Goal: Task Accomplishment & Management: Manage account settings

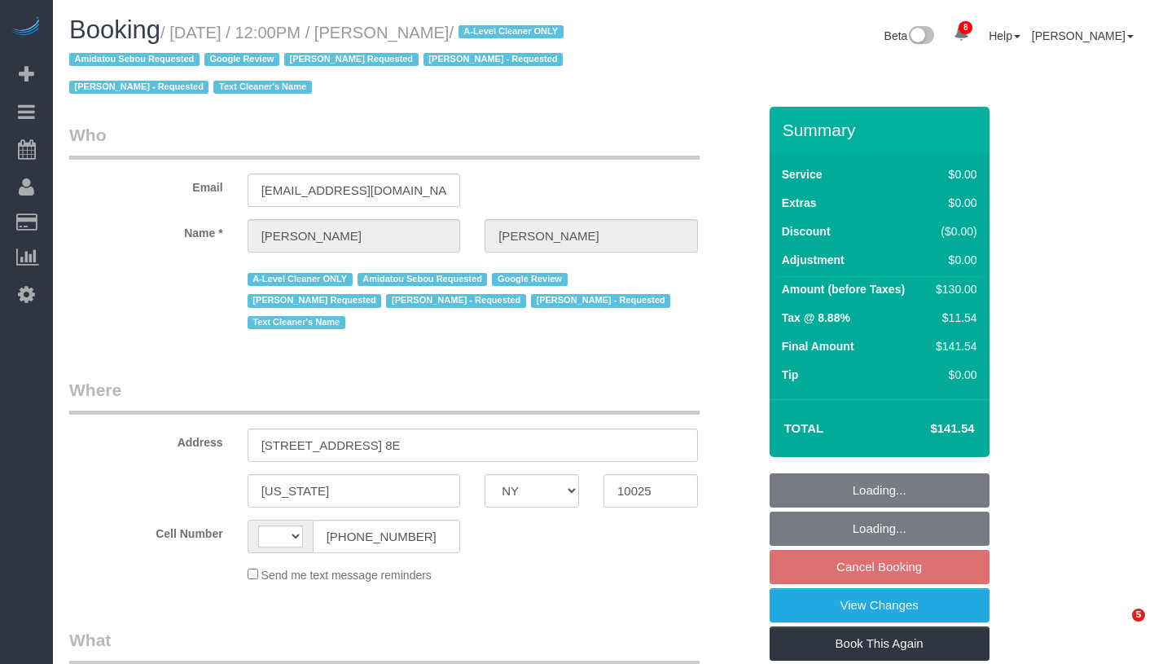
select select "NY"
select select "string:stripe-pm_1JF24M4VGloSiKo7DyncdPd5"
select select "string:[GEOGRAPHIC_DATA]"
select select "spot5"
select select "number:60"
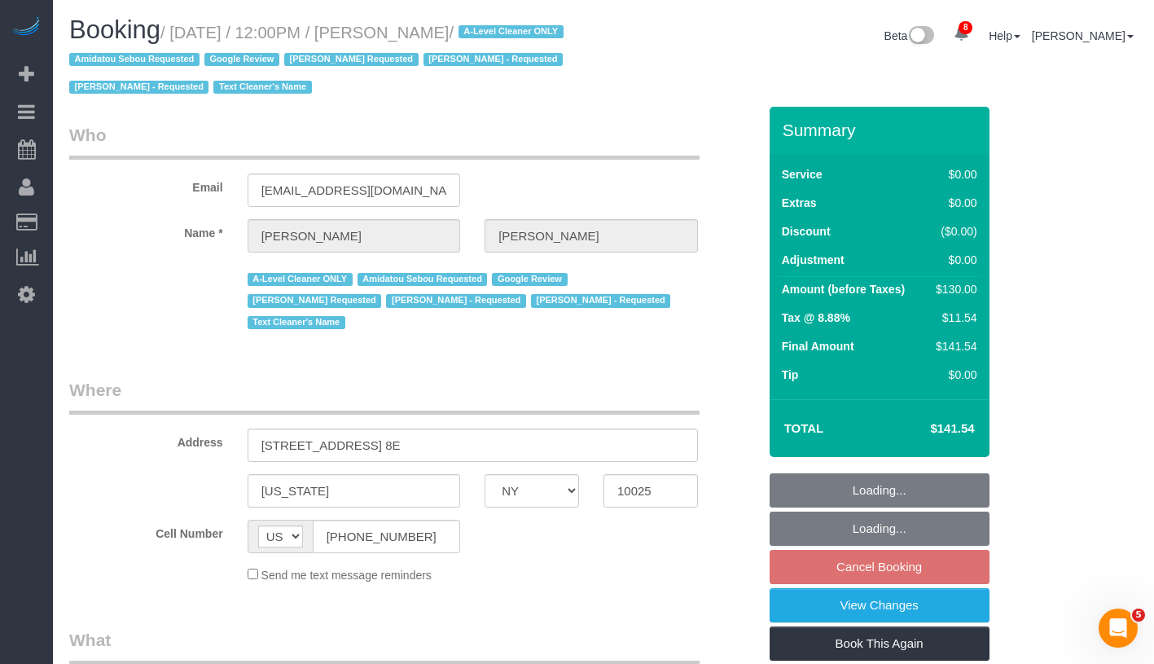
select select "number:76"
select select "number:15"
select select "number:5"
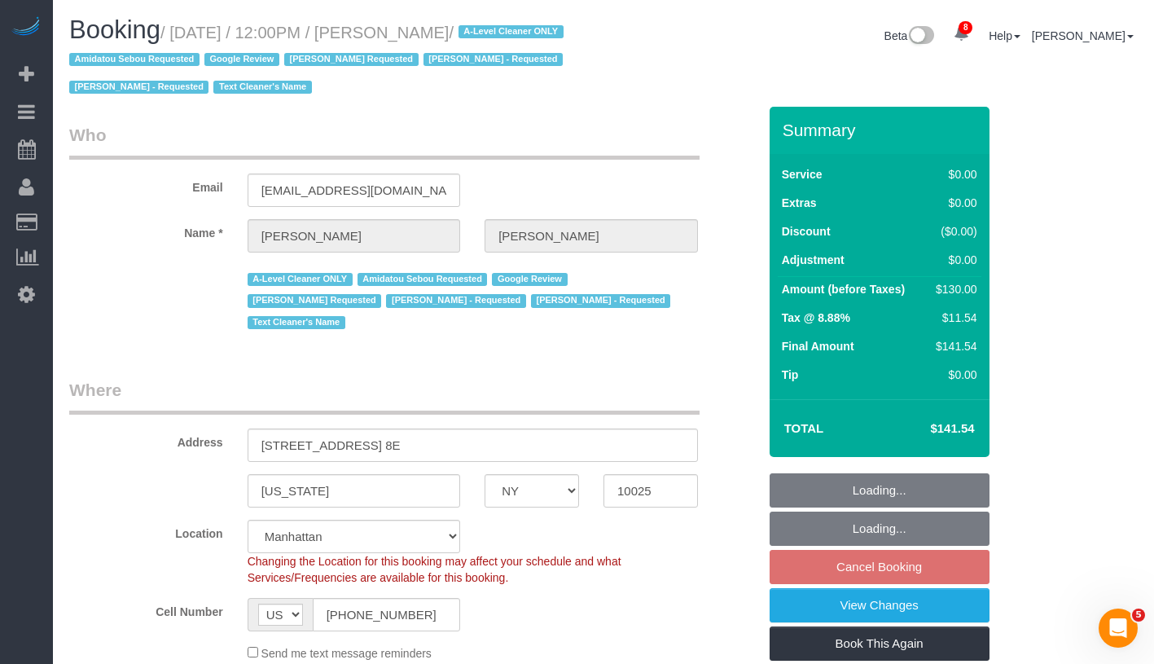
select select "object:1381"
select select "1"
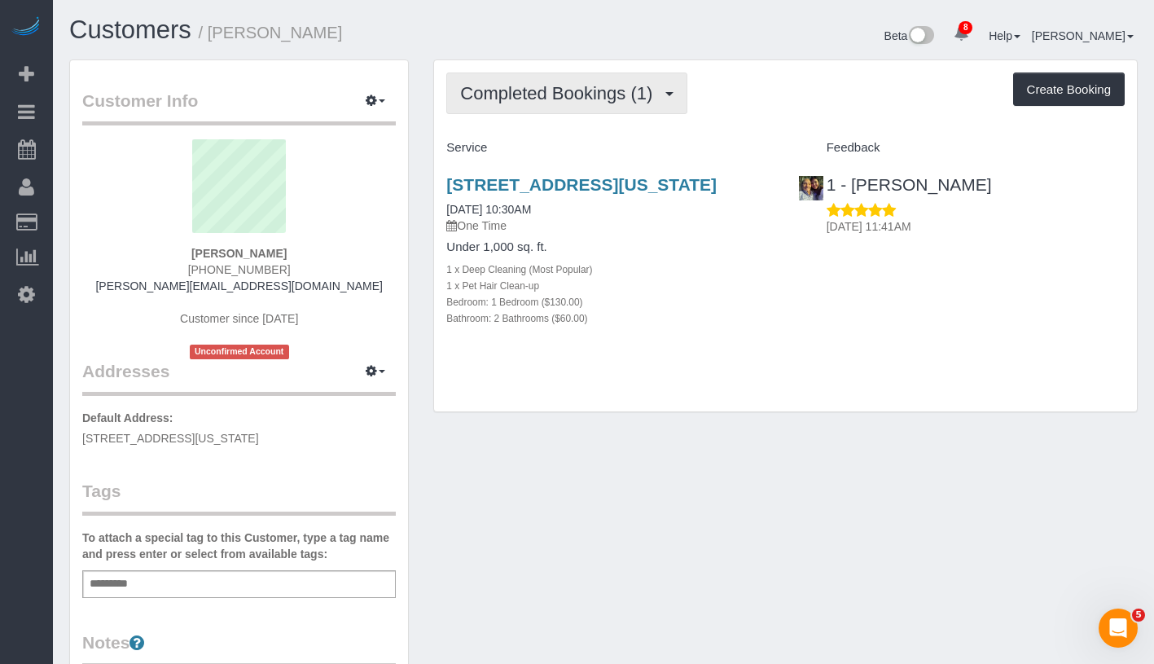
click at [498, 96] on span "Completed Bookings (1)" at bounding box center [560, 93] width 200 height 20
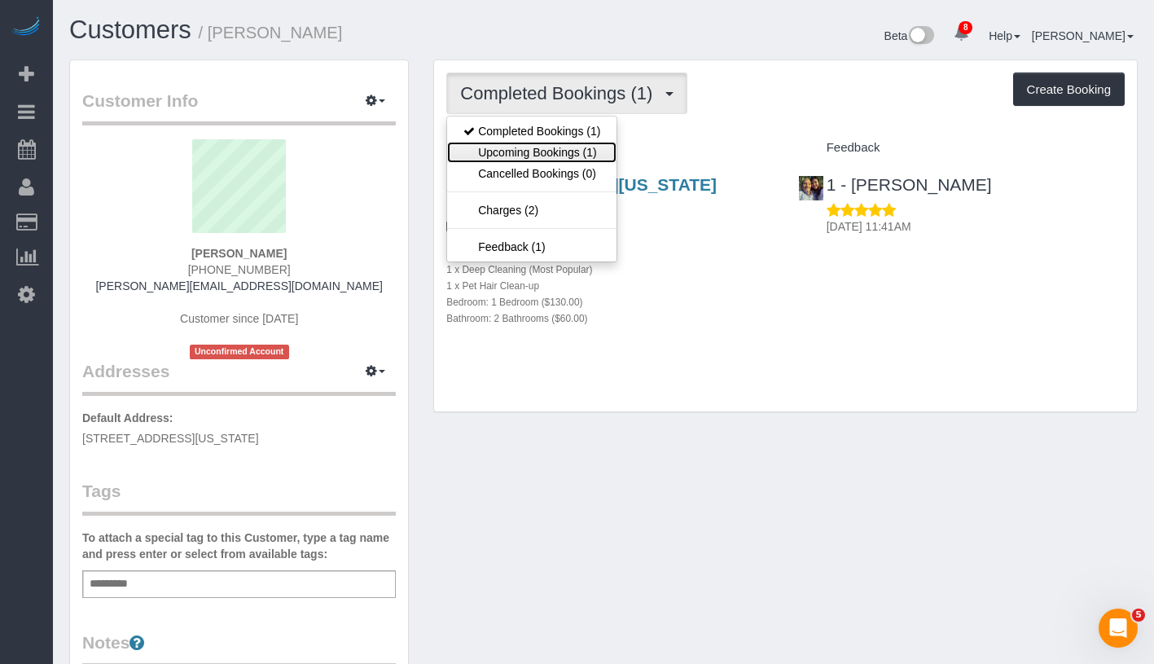
click at [506, 151] on link "Upcoming Bookings (1)" at bounding box center [531, 152] width 169 height 21
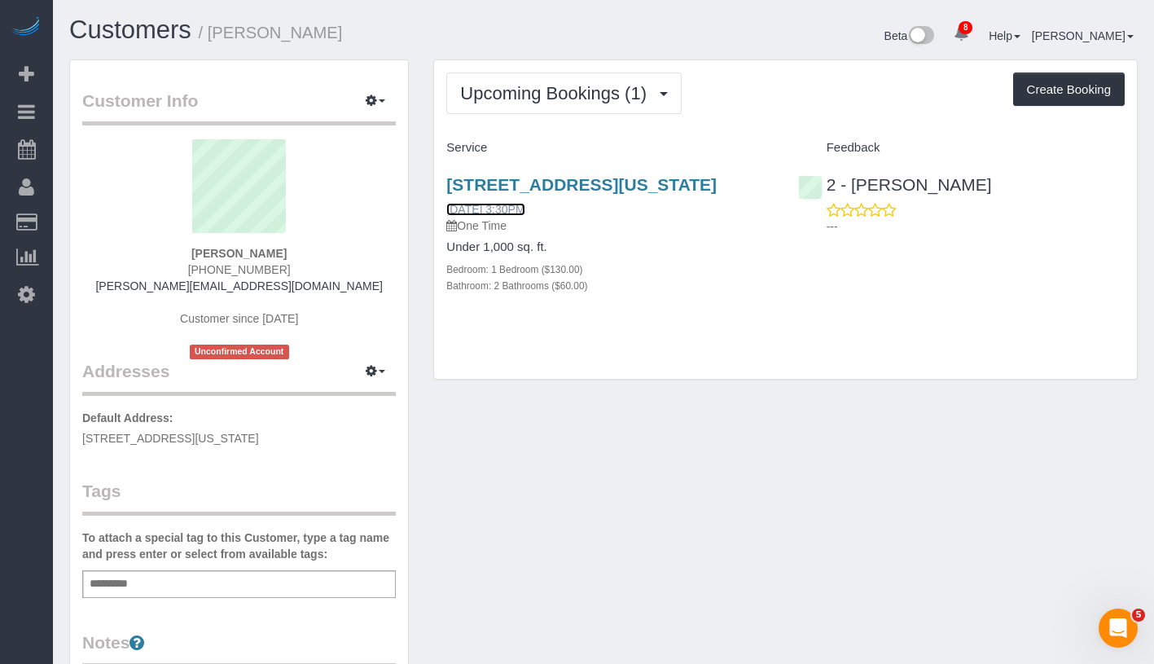
click at [499, 216] on link "08/31/2025 3:30PM" at bounding box center [485, 209] width 78 height 13
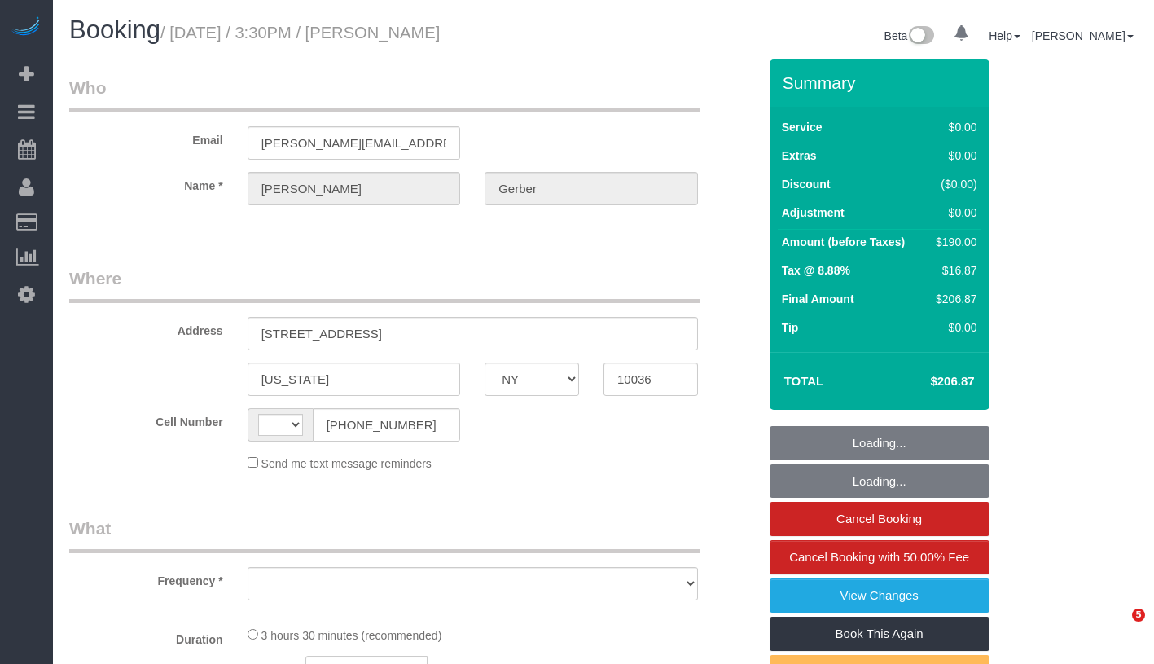
select select "NY"
select select "string:[GEOGRAPHIC_DATA]"
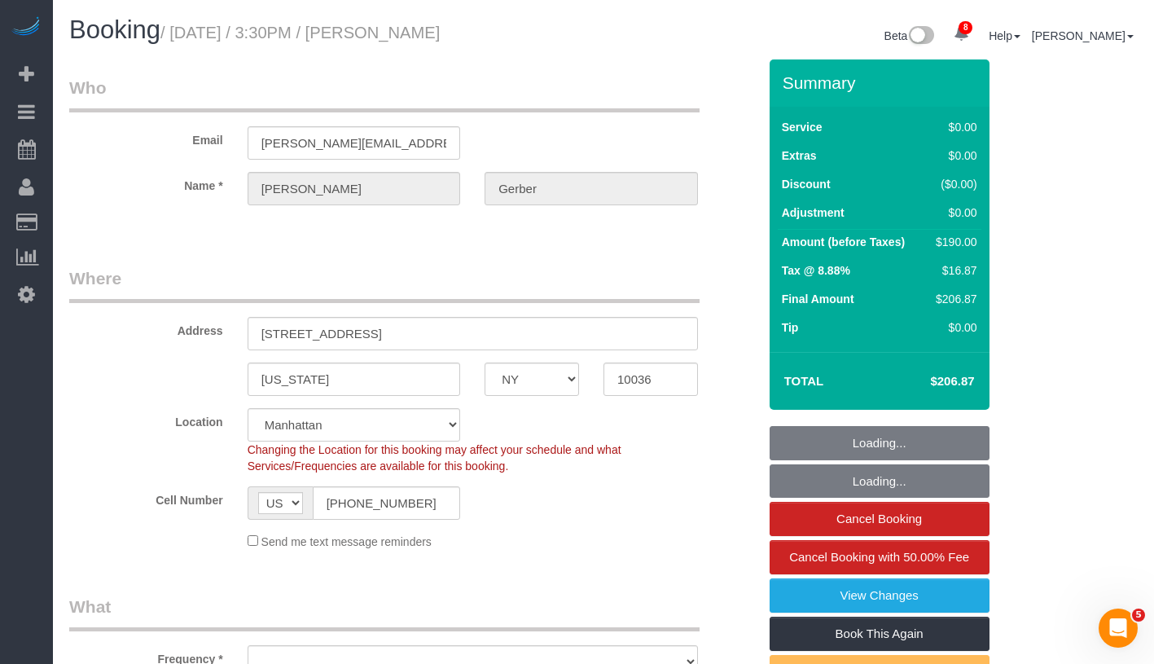
select select "object:792"
select select "string:stripe-pm_1S1vJM4VGloSiKo76Xl81MPA"
select select "1"
select select "2"
select select "number:89"
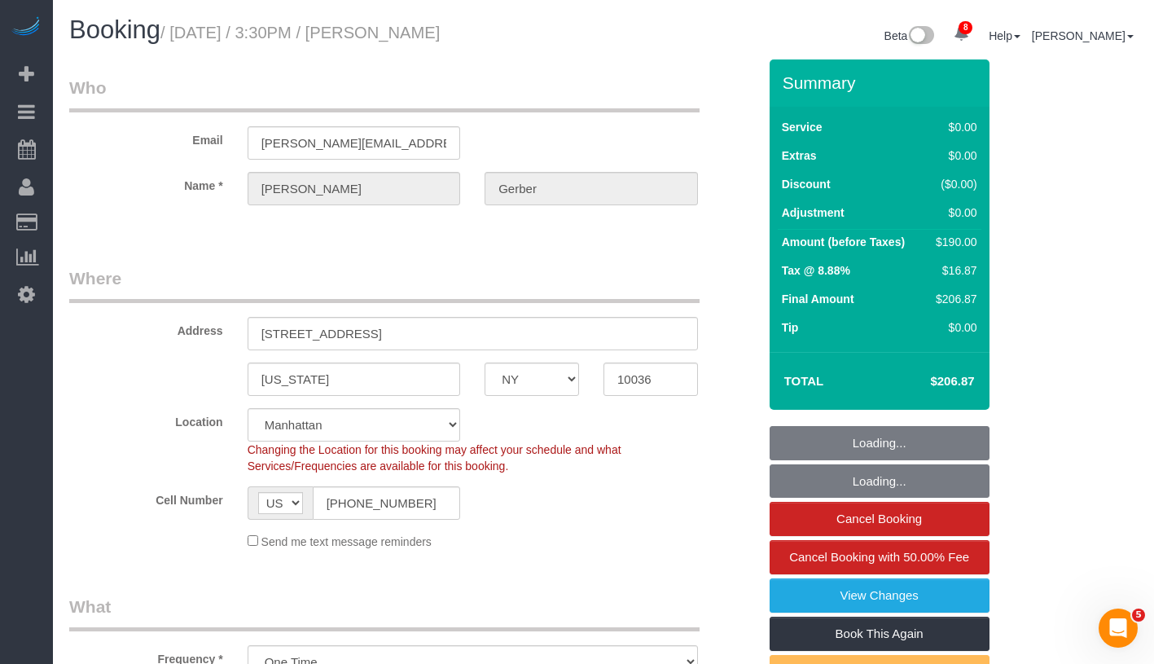
select select "number:90"
select select "number:15"
select select "number:5"
select select "object:941"
select select "1"
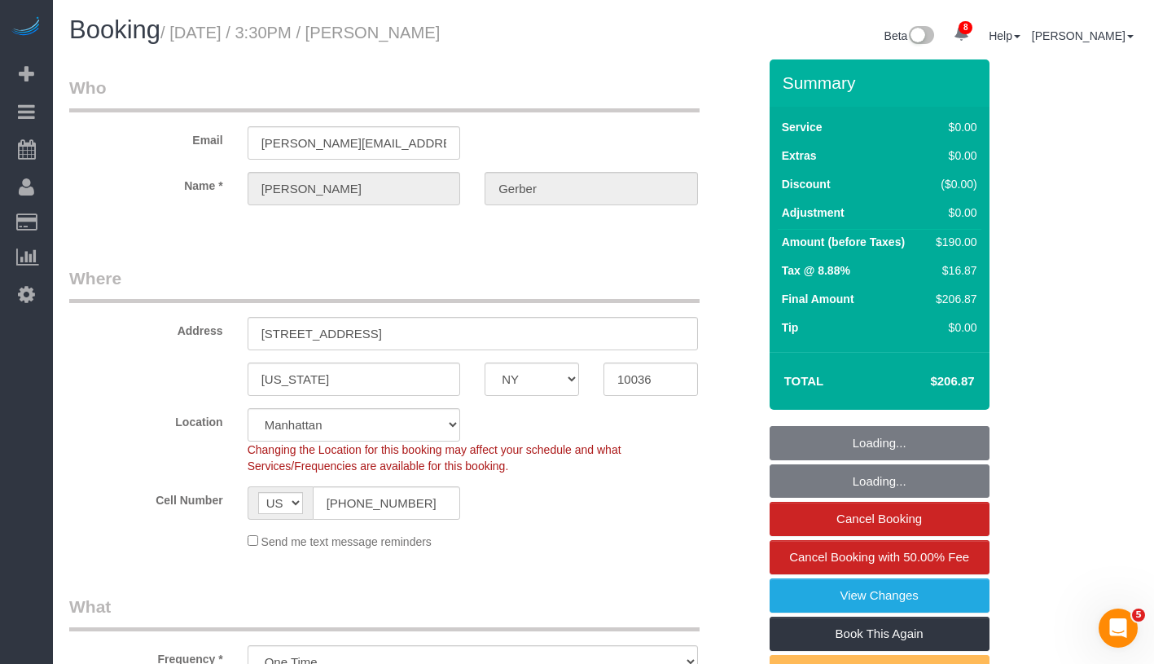
select select "2"
drag, startPoint x: 221, startPoint y: 34, endPoint x: 601, endPoint y: 34, distance: 379.4
click at [601, 34] on div "Booking / August 31, 2025 / 3:30PM / Matthew Gerber" at bounding box center [330, 33] width 546 height 35
copy small "August 31, 2025 / 3:30PM / Matthew Gerber"
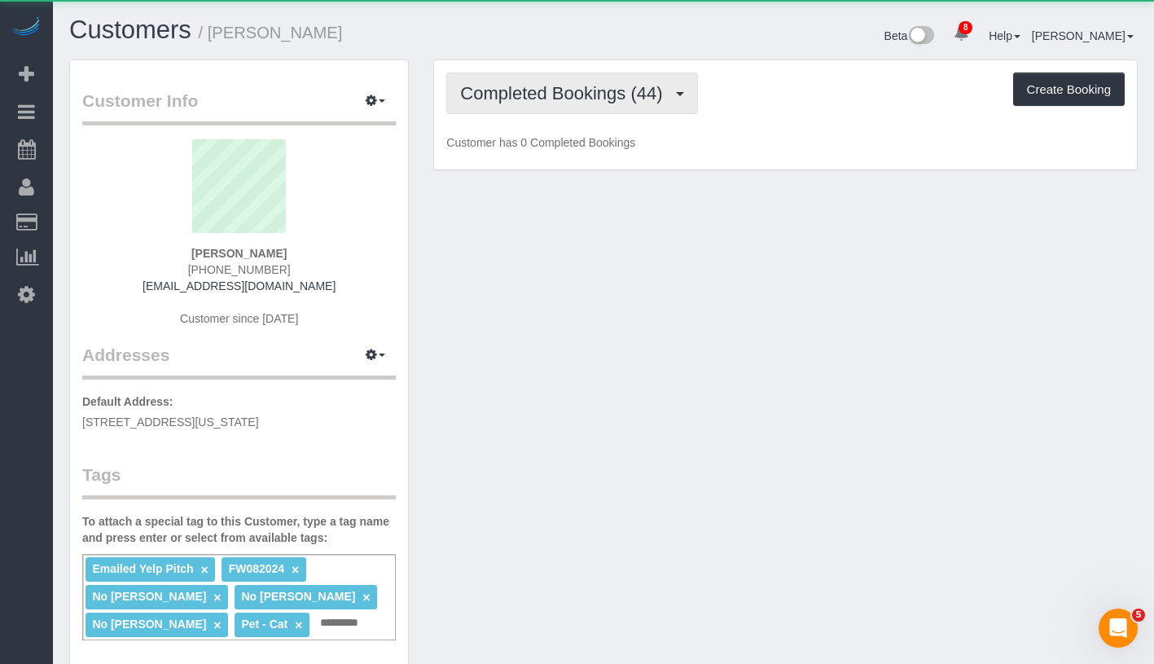
click at [464, 108] on button "Completed Bookings (44)" at bounding box center [571, 93] width 251 height 42
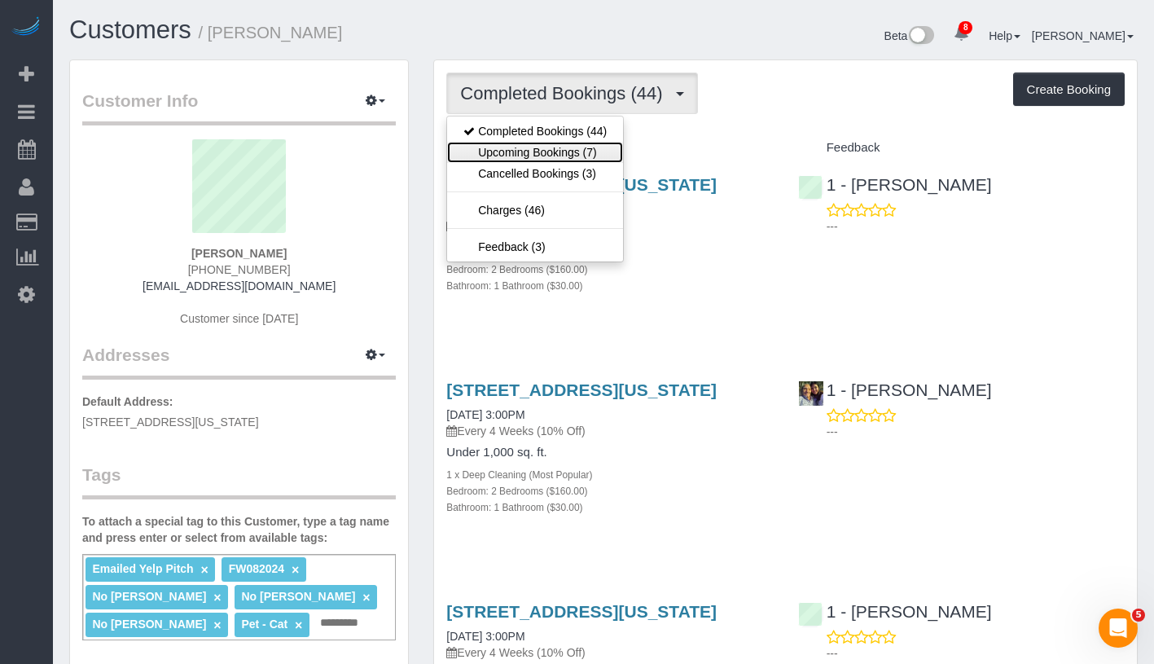
click at [535, 149] on link "Upcoming Bookings (7)" at bounding box center [535, 152] width 176 height 21
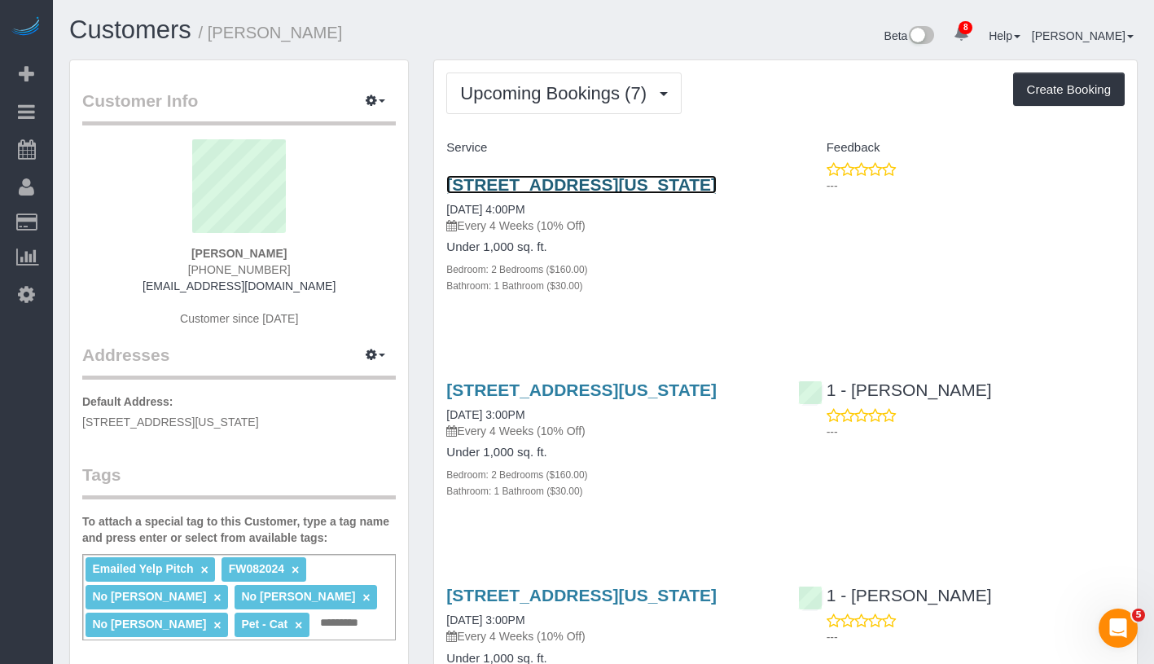
click at [607, 184] on link "299 Pearl Street, Apt 3d, New York, NY 10038" at bounding box center [581, 184] width 270 height 19
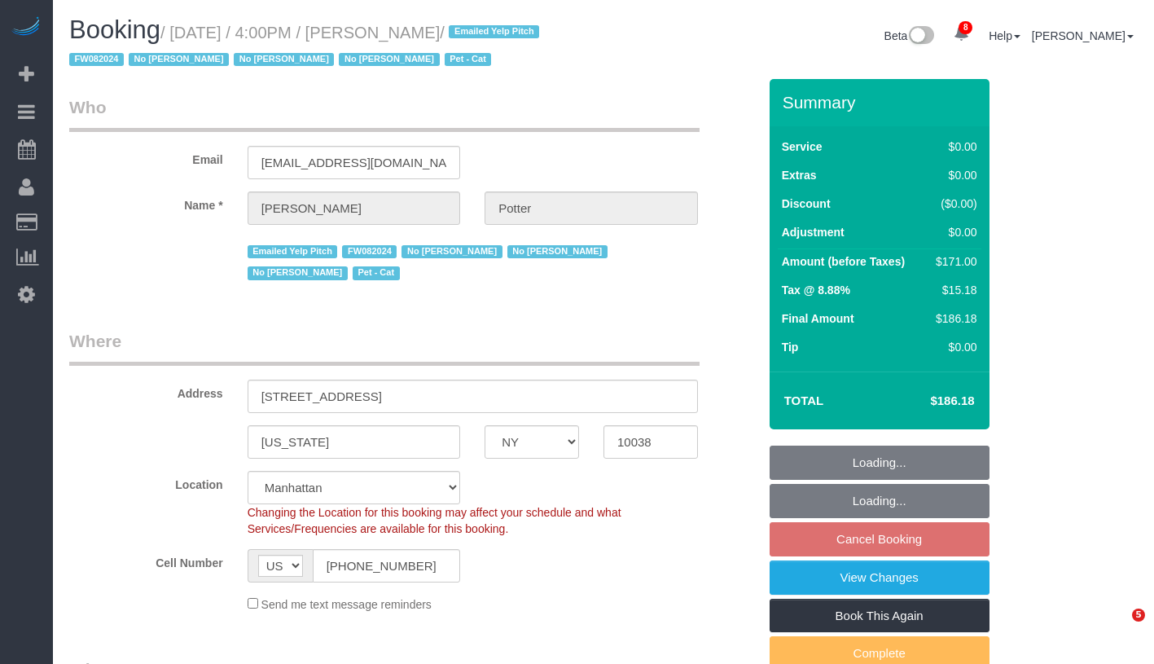
select select "NY"
select select "object:968"
select select "2"
select select "spot9"
select select "number:89"
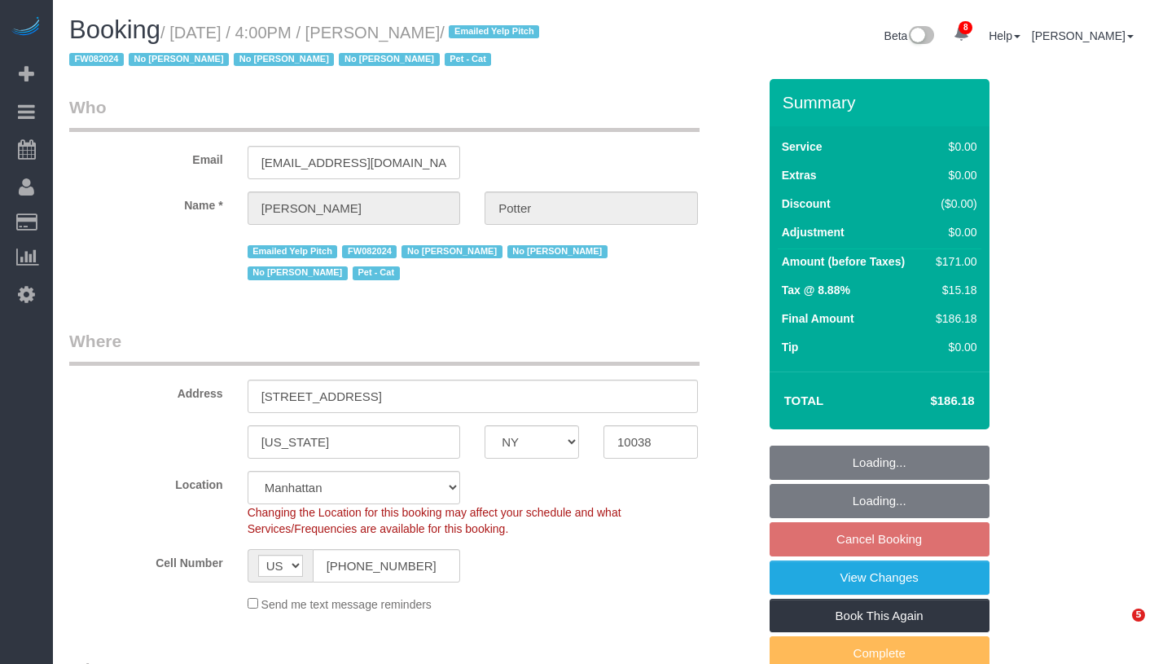
select select "number:90"
select select "number:14"
select select "number:5"
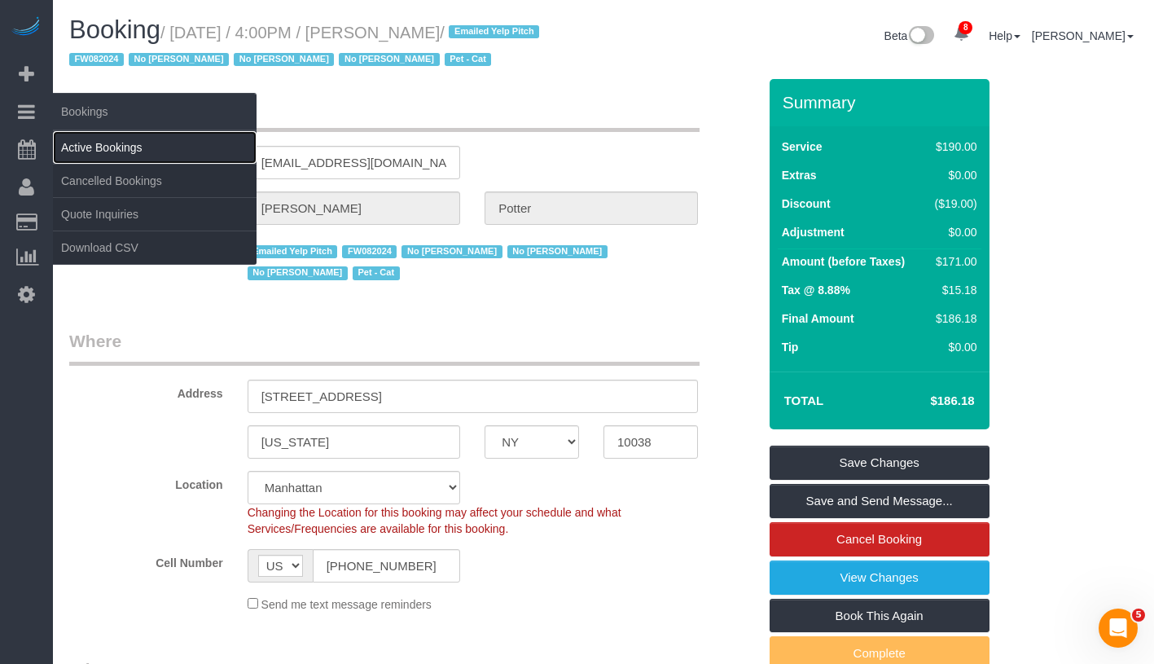
click at [107, 139] on link "Active Bookings" at bounding box center [155, 147] width 204 height 33
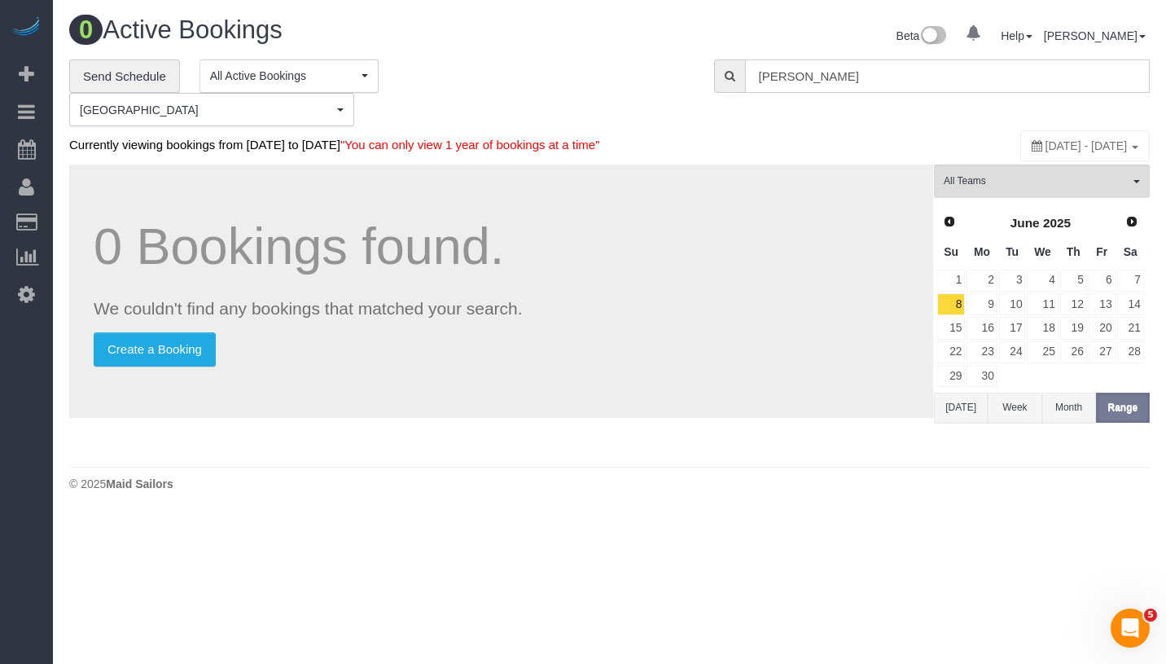
click at [890, 78] on input "Anton Potter" at bounding box center [947, 75] width 405 height 33
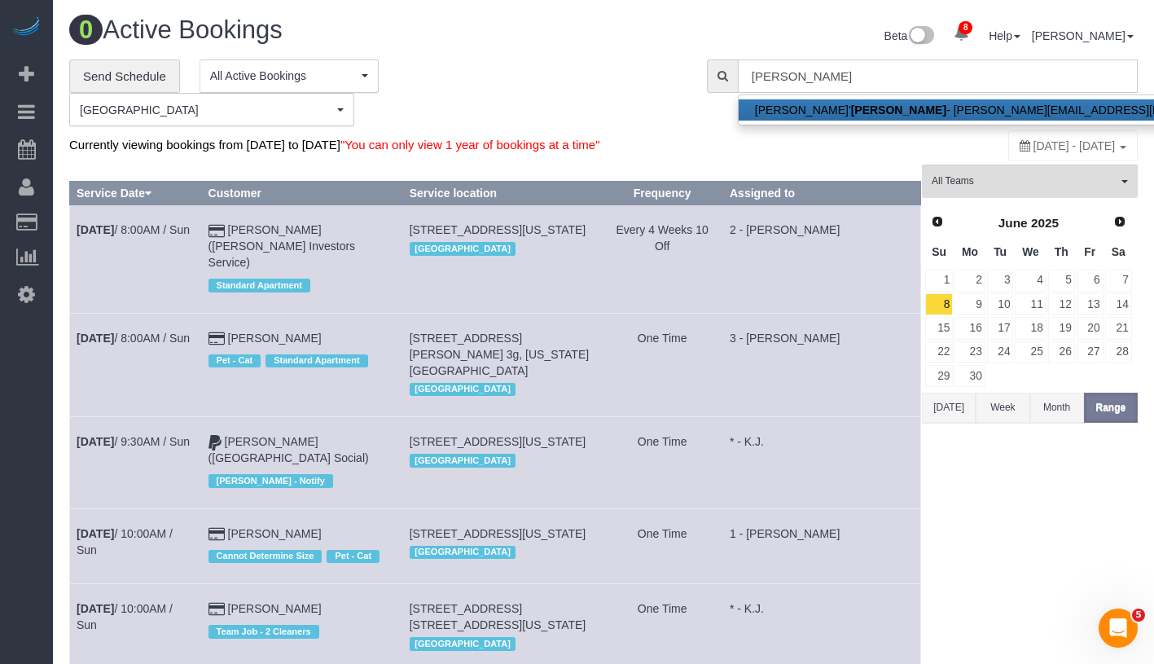
click at [847, 84] on input "maley" at bounding box center [938, 75] width 400 height 33
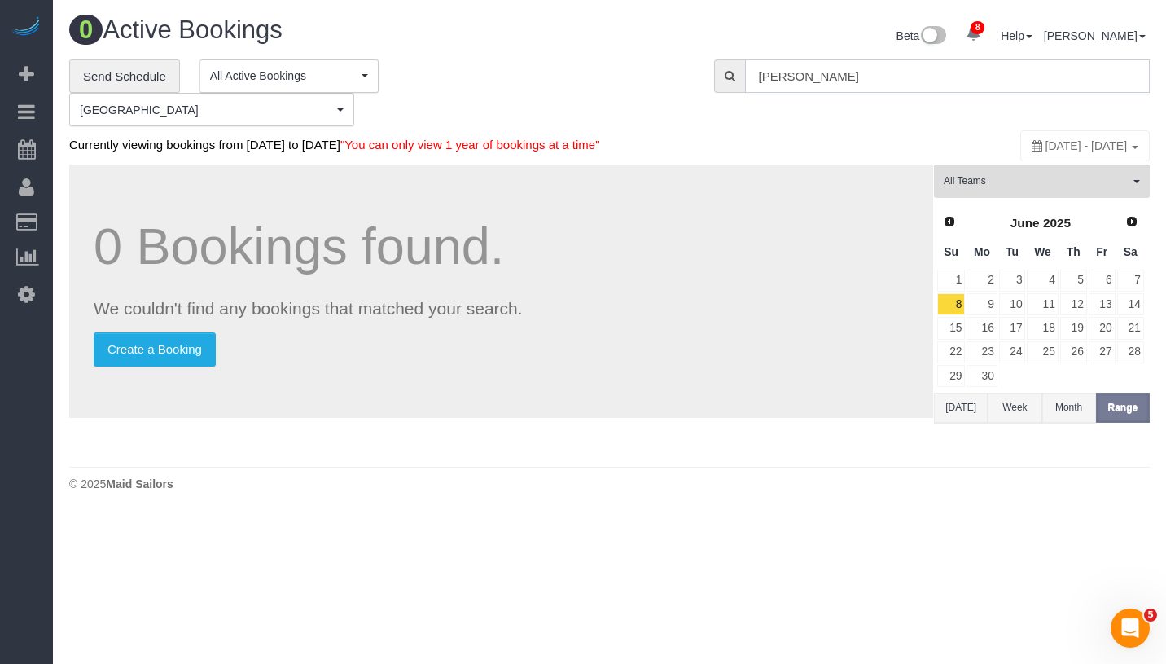
type input "frederick maley"
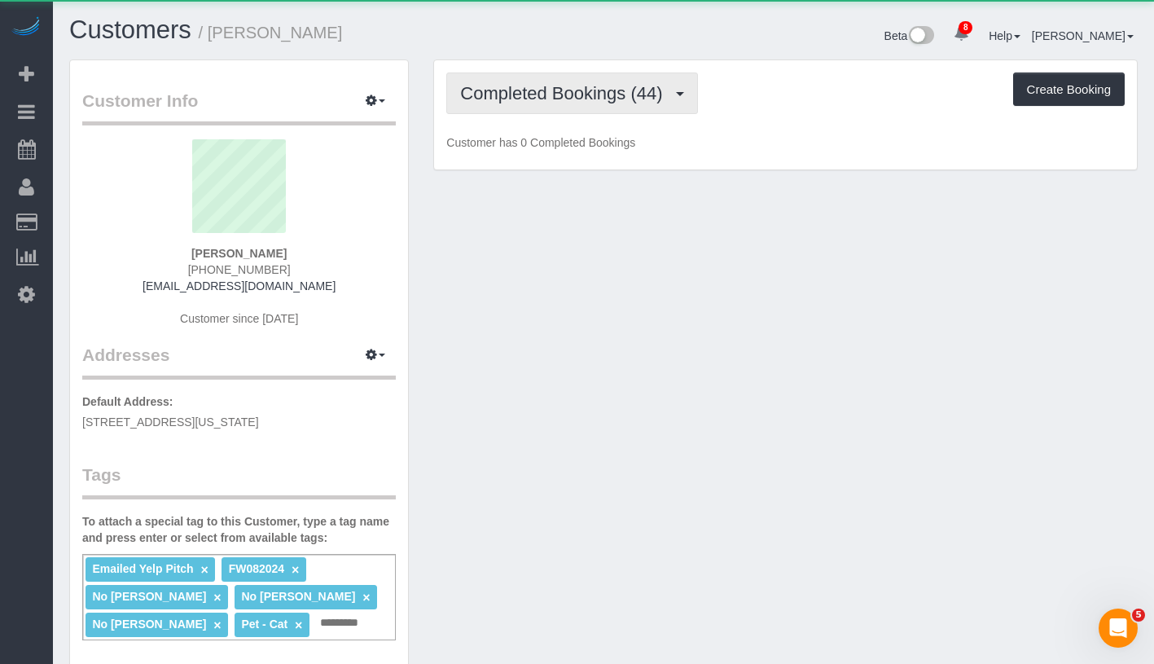
click at [467, 98] on span "Completed Bookings (44)" at bounding box center [565, 93] width 210 height 20
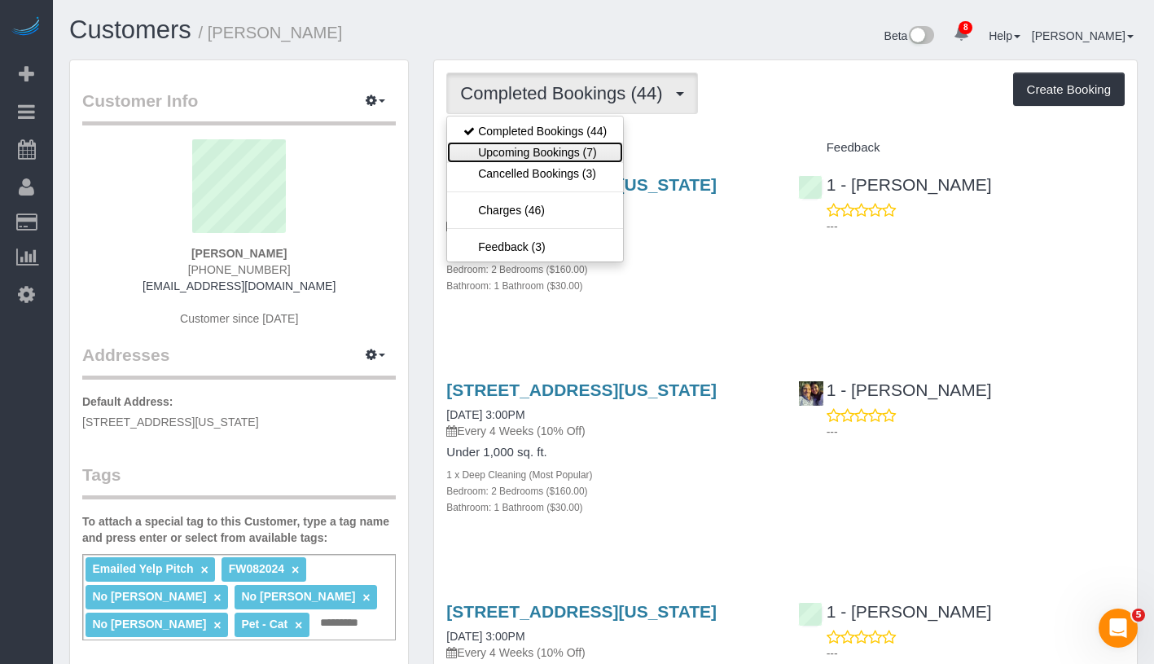
click at [559, 150] on link "Upcoming Bookings (7)" at bounding box center [535, 152] width 176 height 21
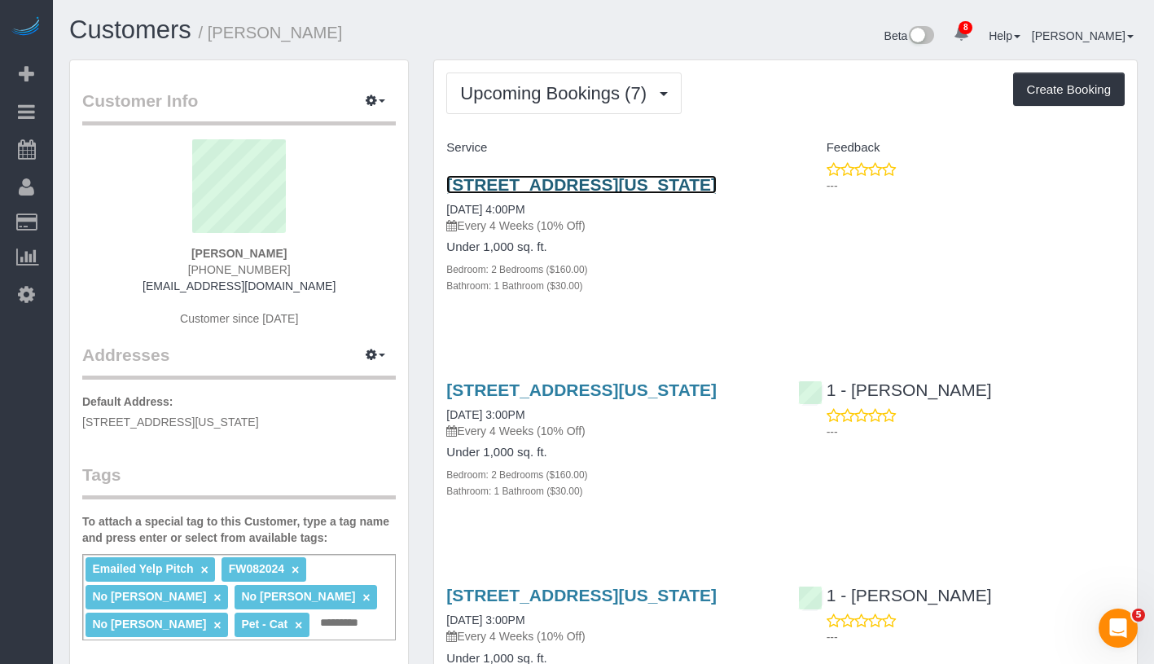
click at [612, 186] on link "299 Pearl Street, Apt 3d, New York, NY 10038" at bounding box center [581, 184] width 270 height 19
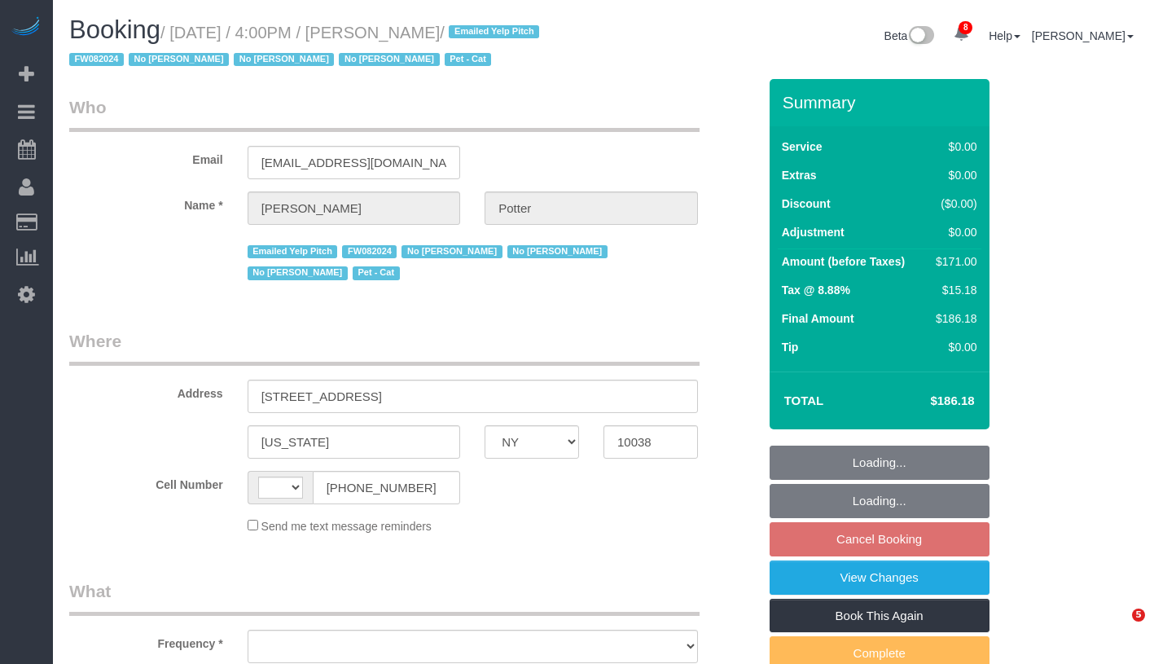
select select "NY"
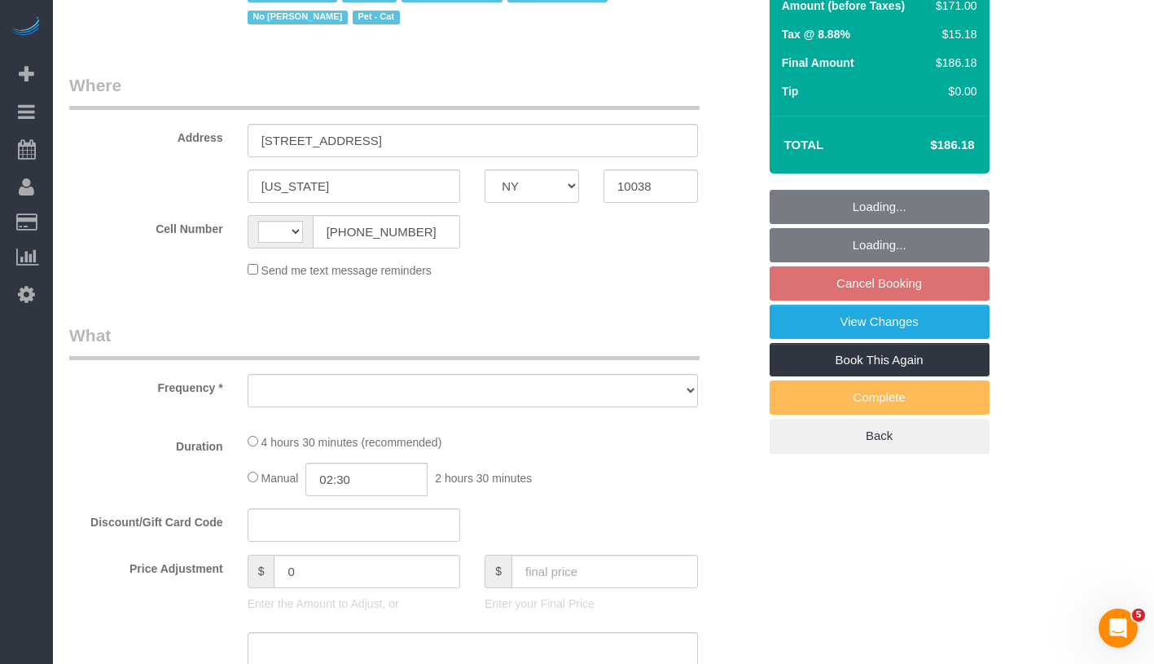
select select "number:89"
select select "number:90"
select select "number:14"
select select "number:5"
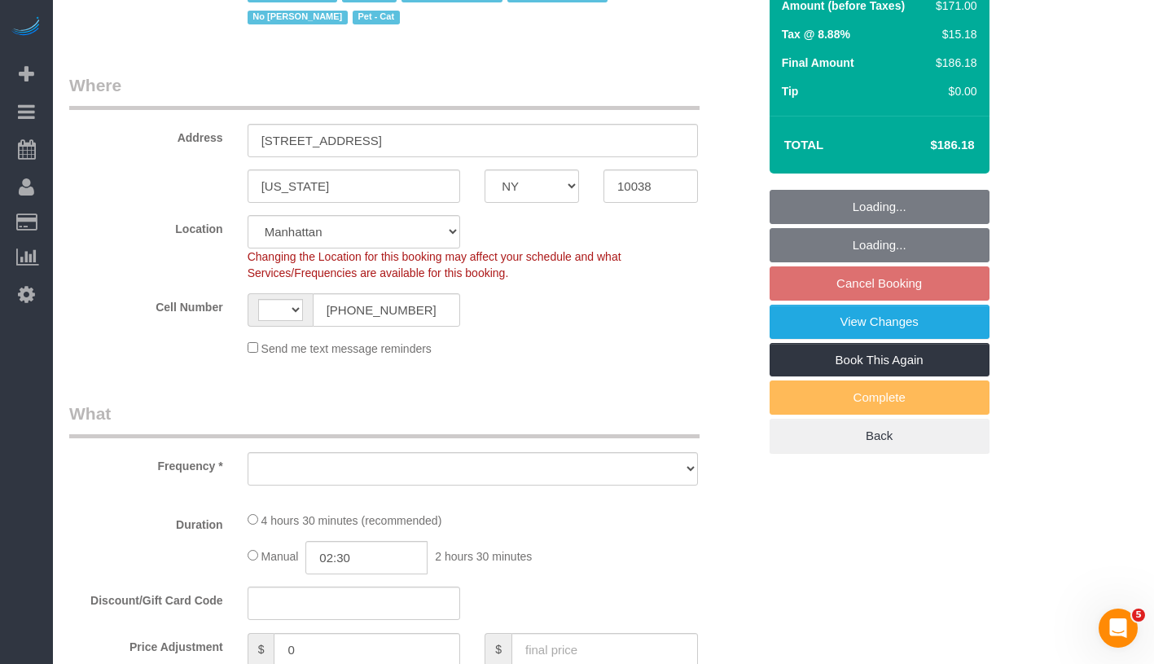
scroll to position [556, 0]
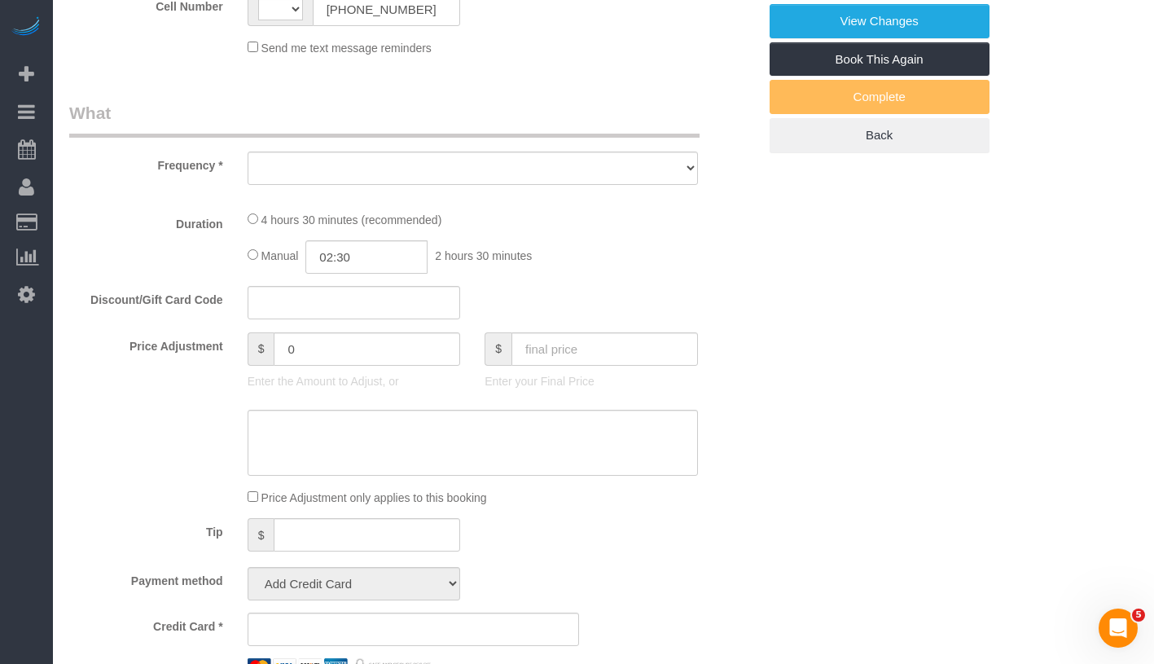
select select "string:US"
select select "string:stripe-pm_1M0pwl4VGloSiKo7e0pYCX8B"
select select "2"
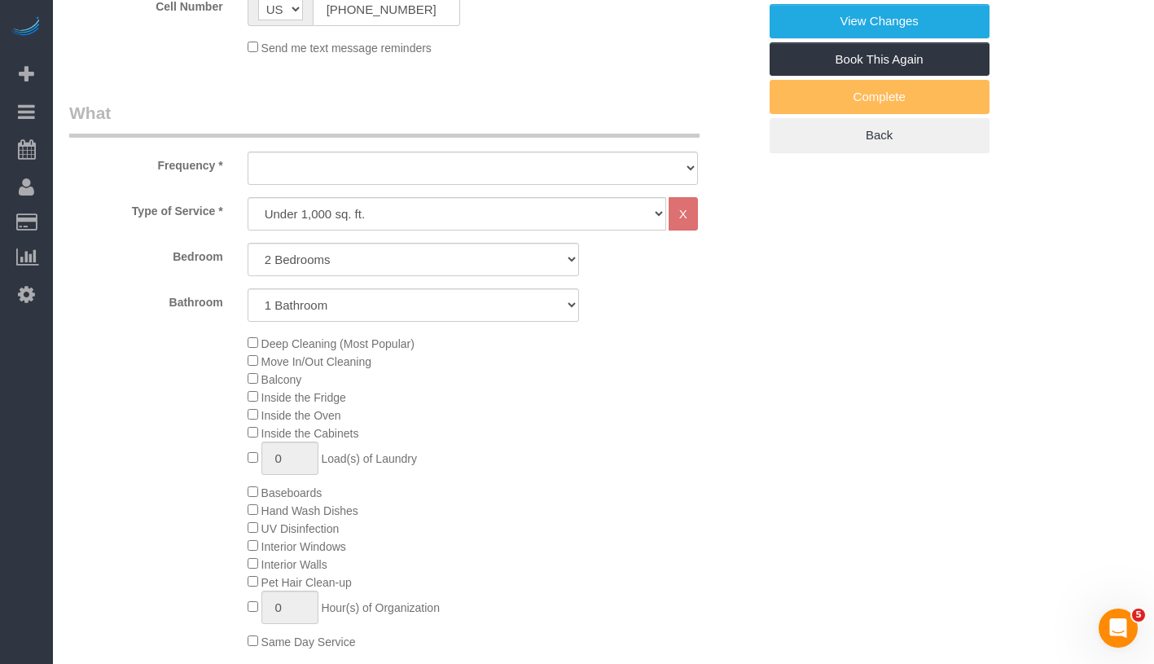
select select "object:960"
select select "spot9"
select select "2"
select select "object:1395"
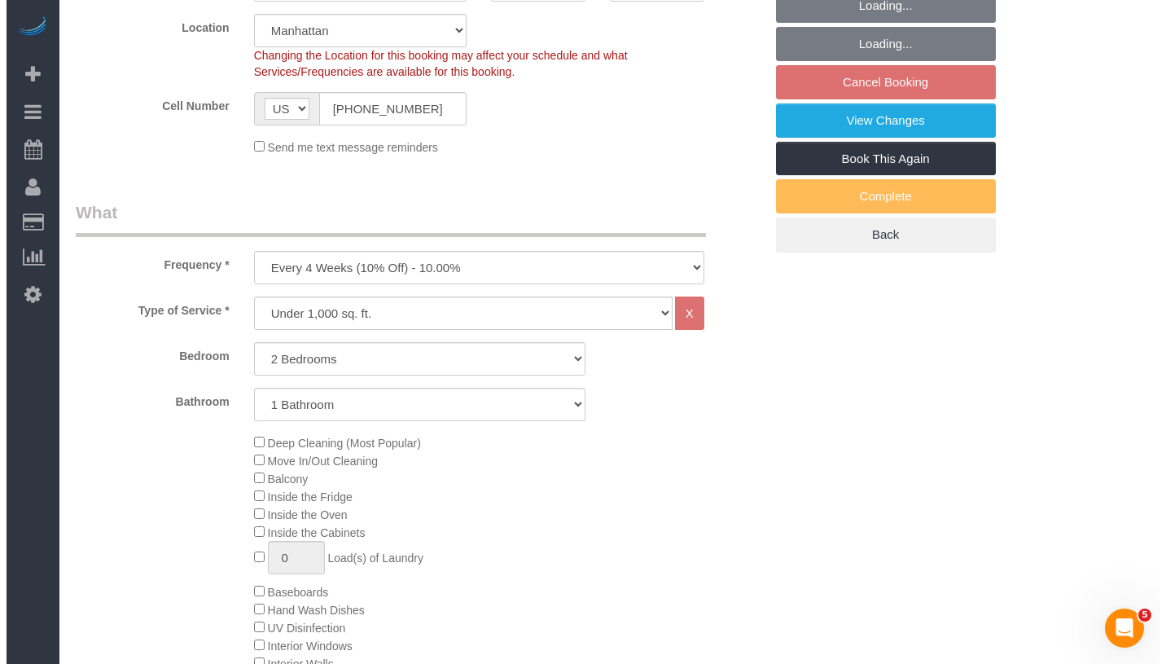
scroll to position [223, 0]
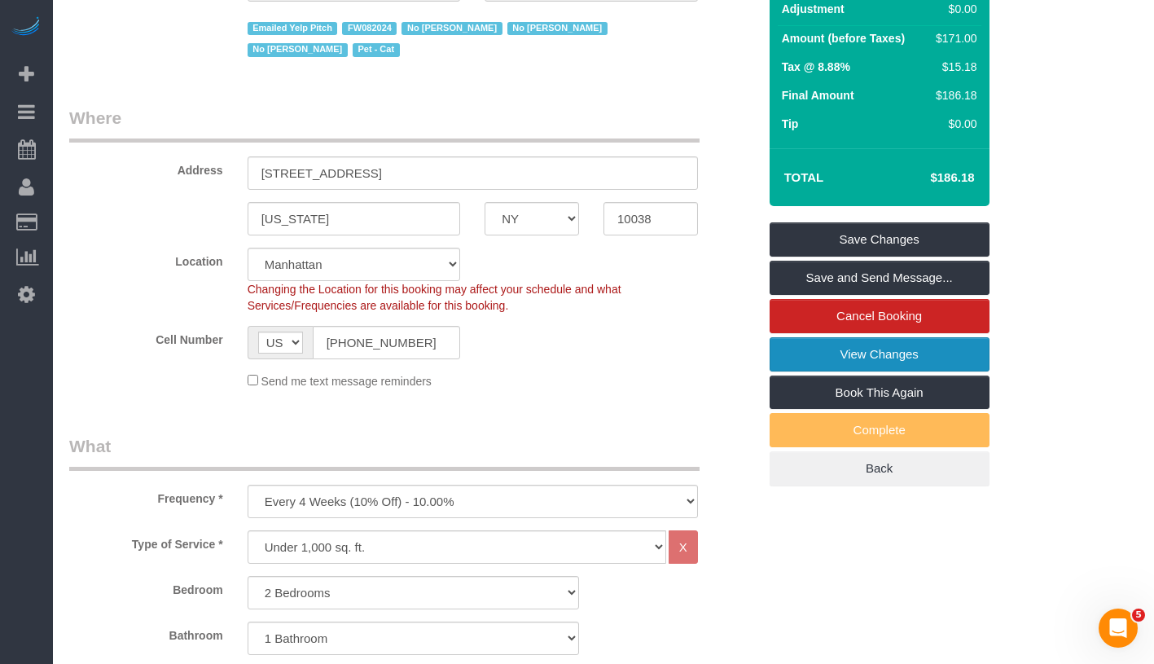
click at [938, 346] on link "View Changes" at bounding box center [879, 354] width 220 height 34
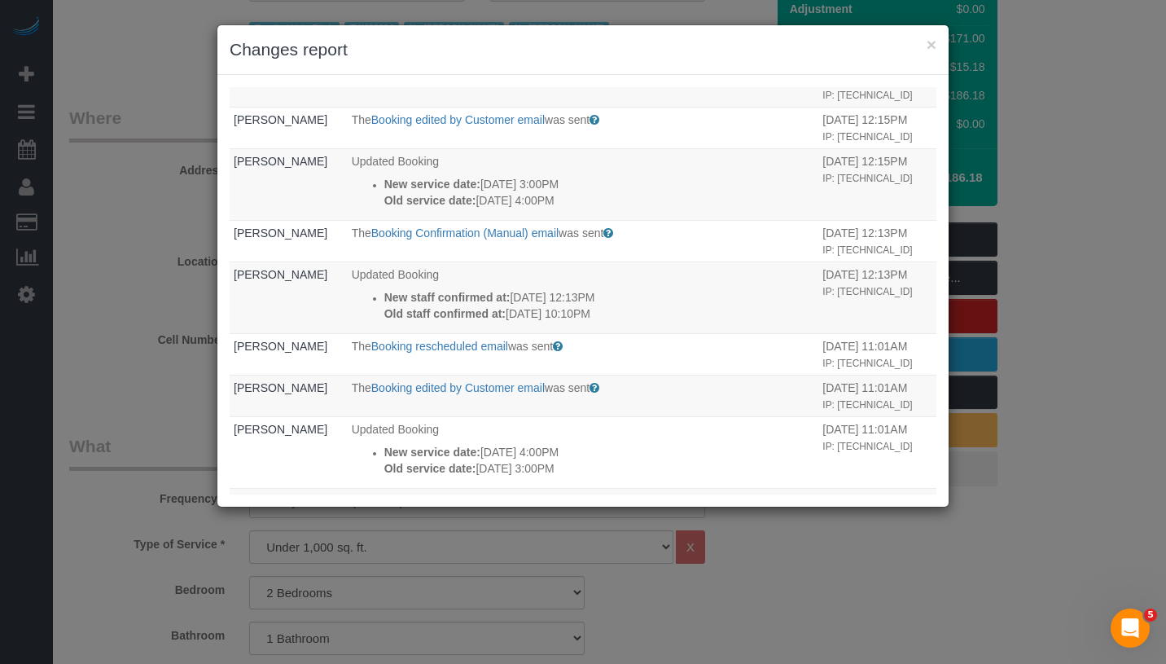
scroll to position [0, 0]
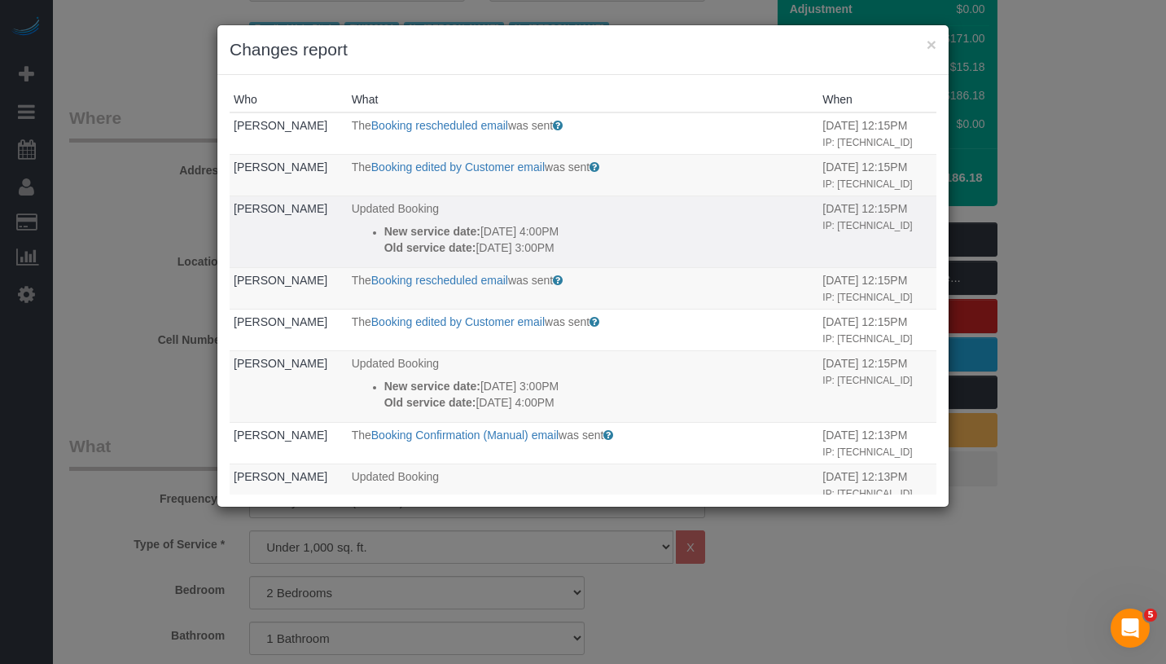
drag, startPoint x: 624, startPoint y: 276, endPoint x: 370, endPoint y: 259, distance: 255.4
click at [370, 256] on ul "New service date: 09/05/2025 4:00PM Old service date: 09/04/2025 3:00PM" at bounding box center [583, 239] width 463 height 33
copy div "New service date: 09/05/2025 4:00PM Old service date: 09/04/2025 3:00PM"
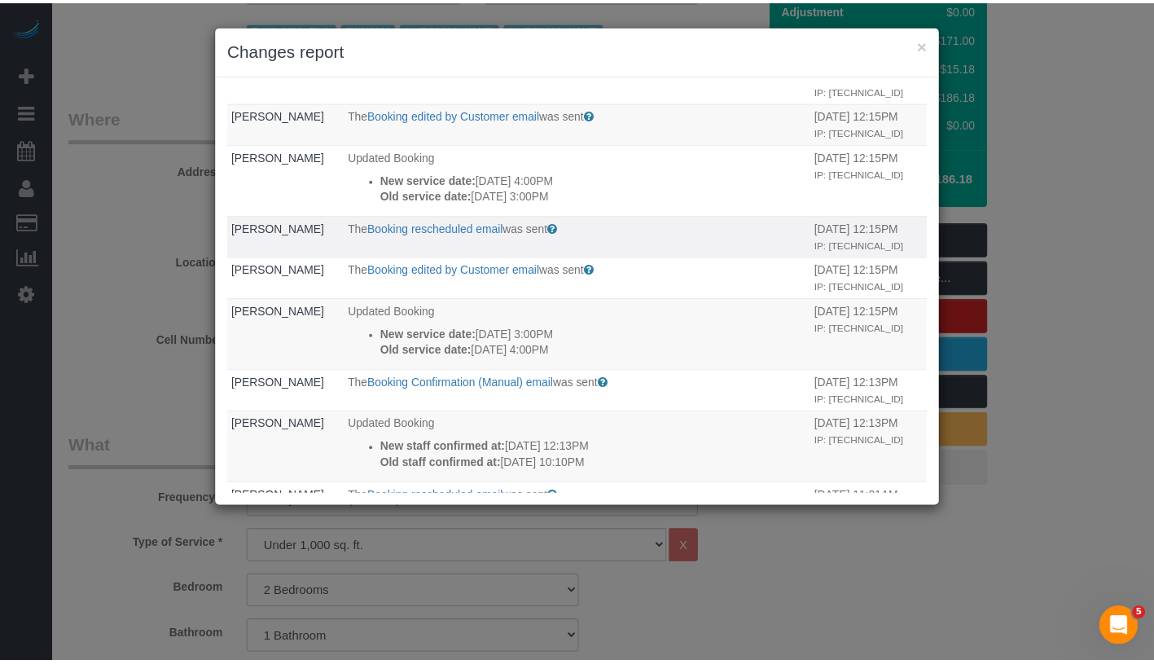
scroll to position [46, 0]
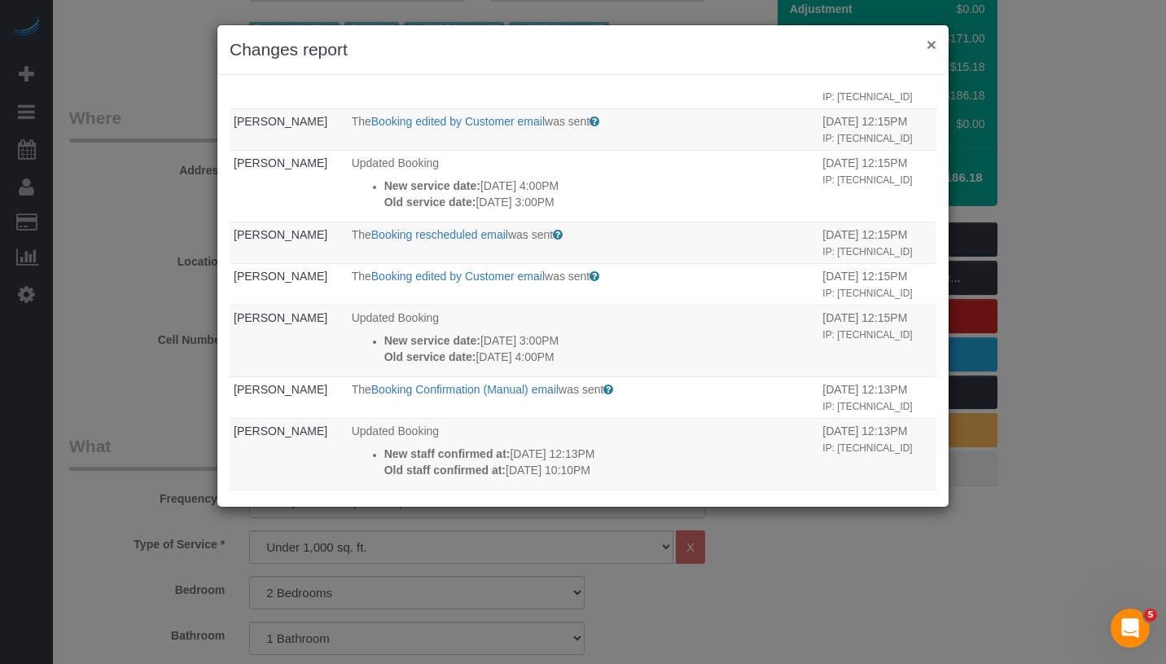
click at [931, 51] on button "×" at bounding box center [932, 44] width 10 height 17
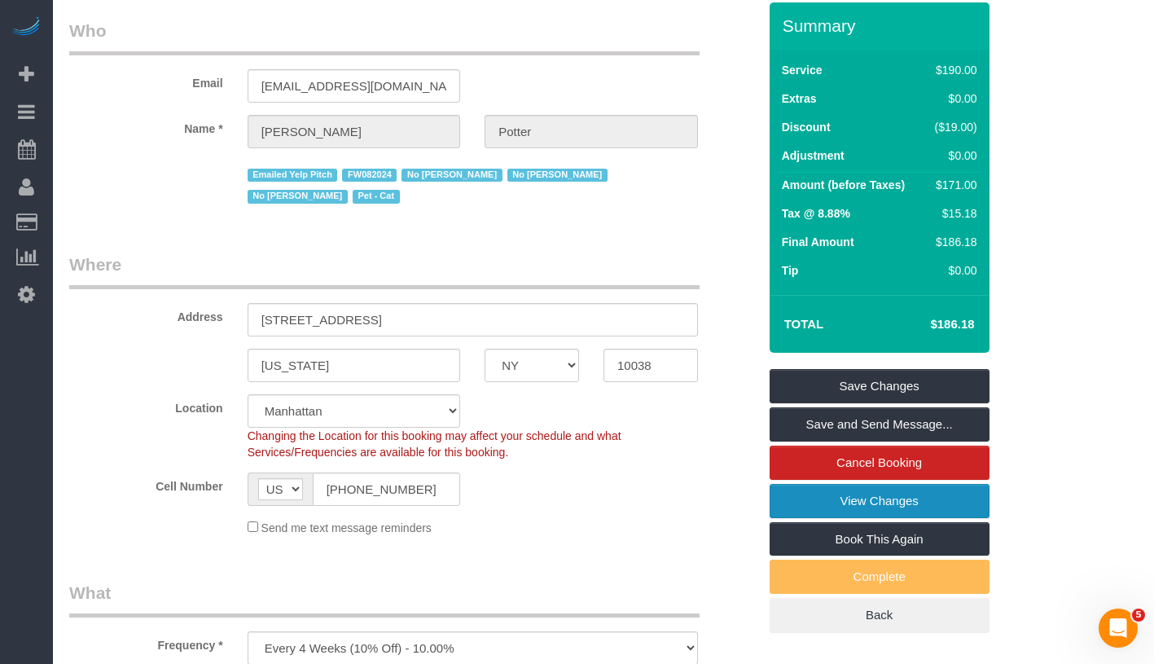
scroll to position [0, 0]
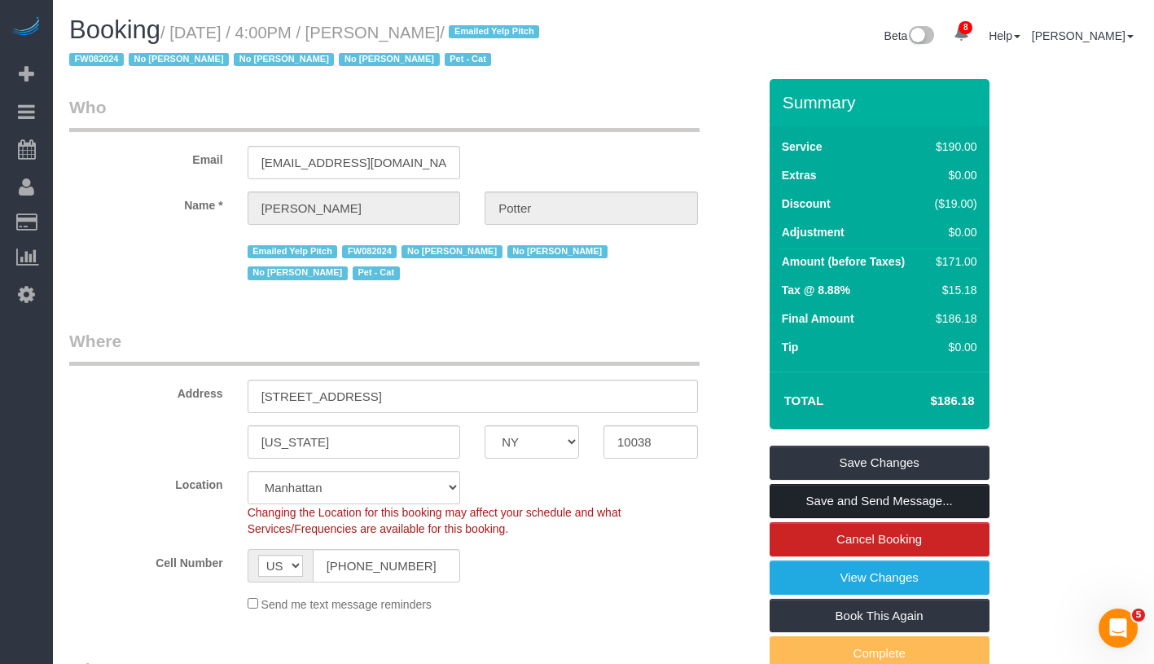
click at [957, 506] on link "Save and Send Message..." at bounding box center [879, 501] width 220 height 34
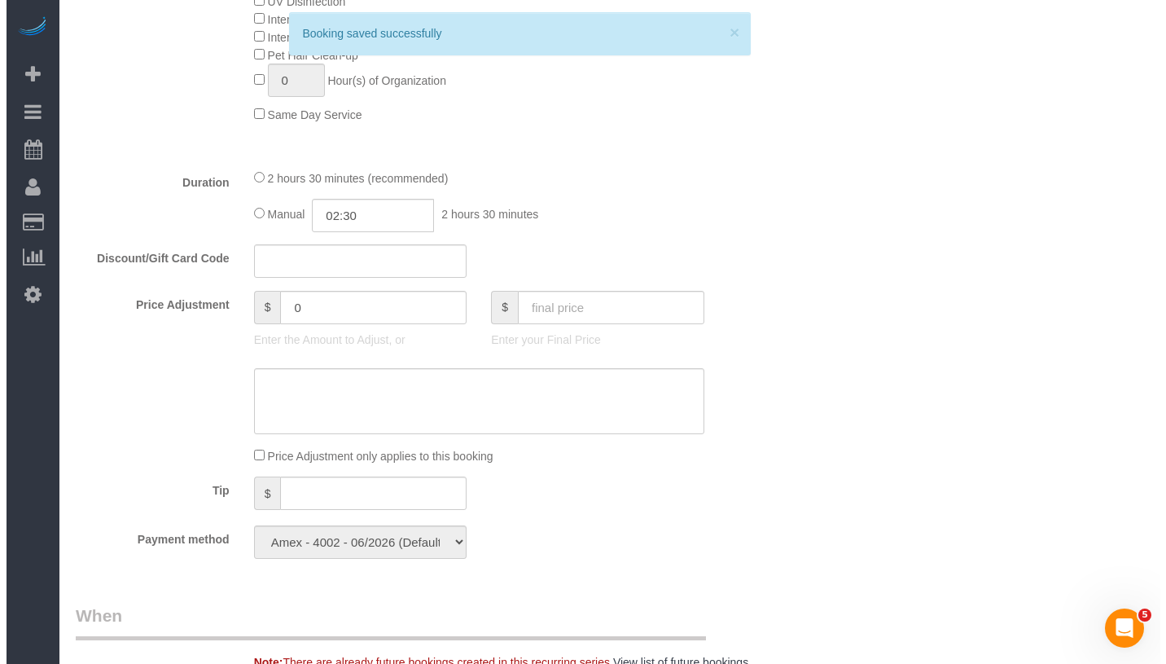
scroll to position [958, 0]
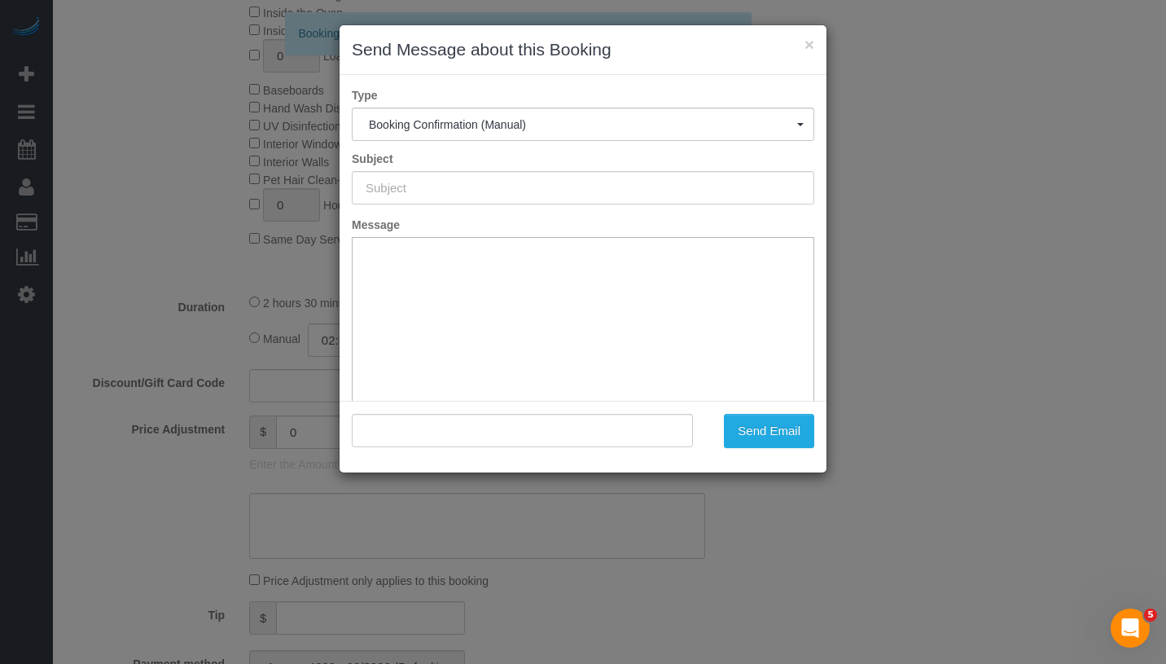
type input "Cleaning Confirmed for 09/05/2025 at 4:00pm"
type input ""Anton Potter" <potter_anton@hotmail.co.uk>"
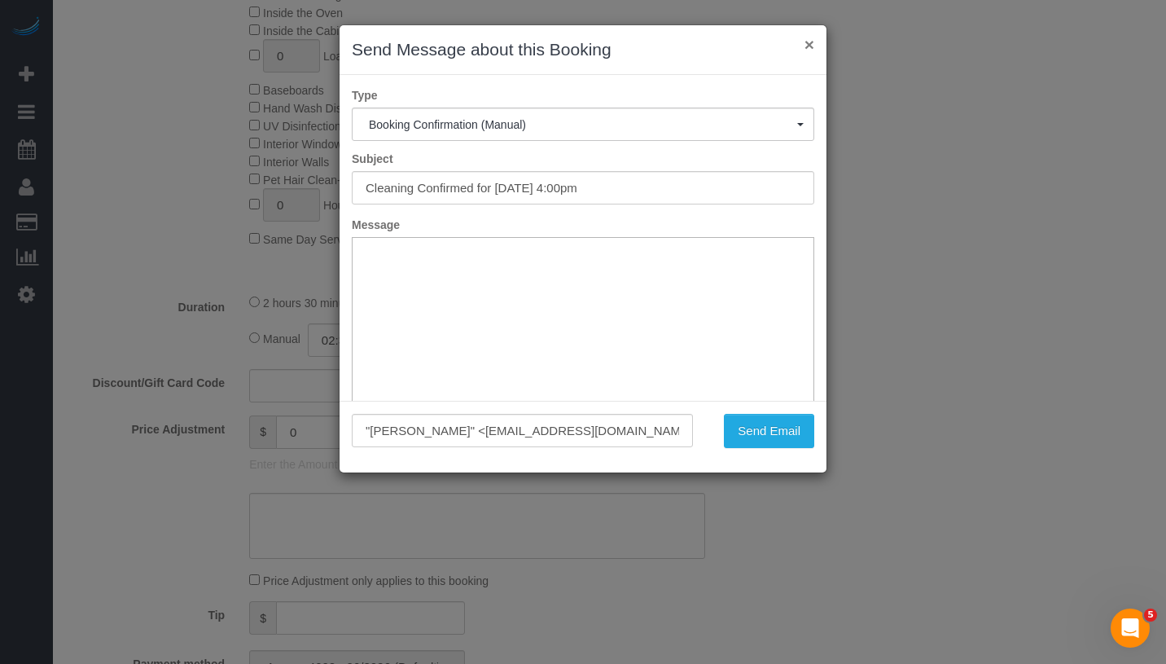
click at [806, 44] on button "×" at bounding box center [809, 44] width 10 height 17
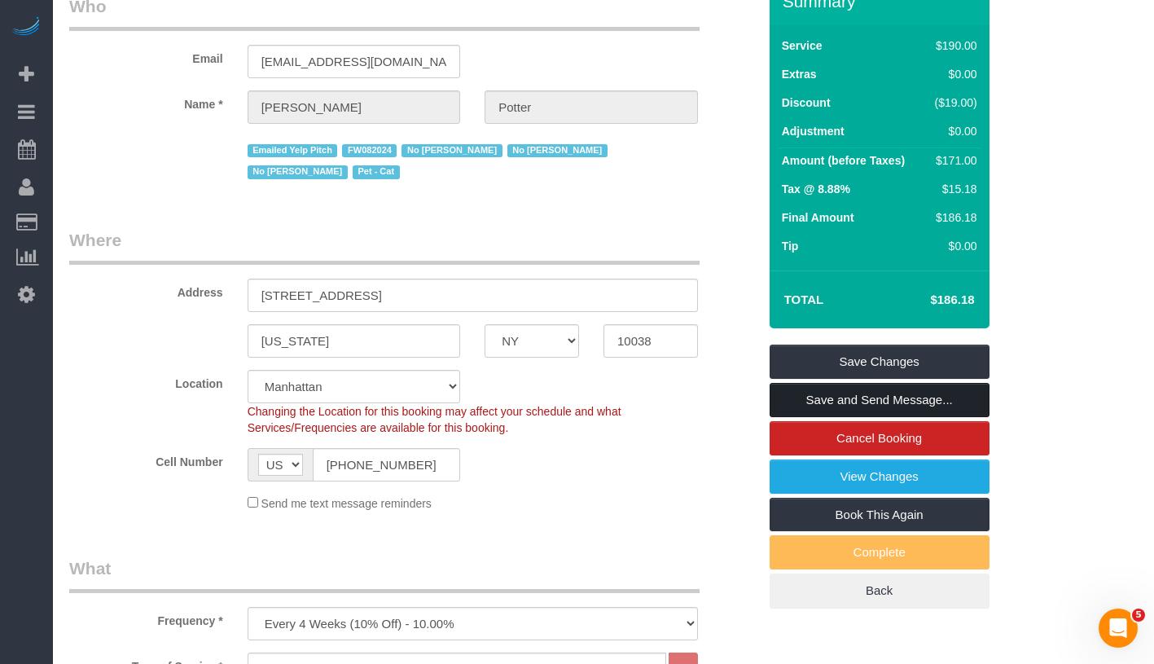
scroll to position [30, 0]
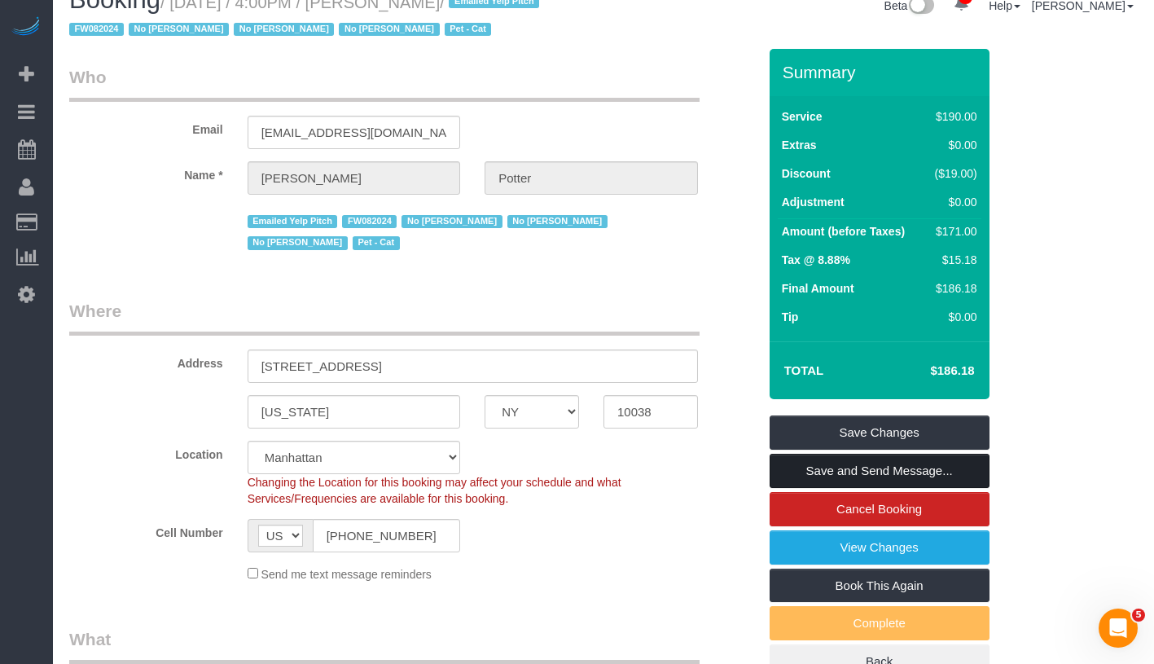
click at [953, 469] on link "Save and Send Message..." at bounding box center [879, 470] width 220 height 34
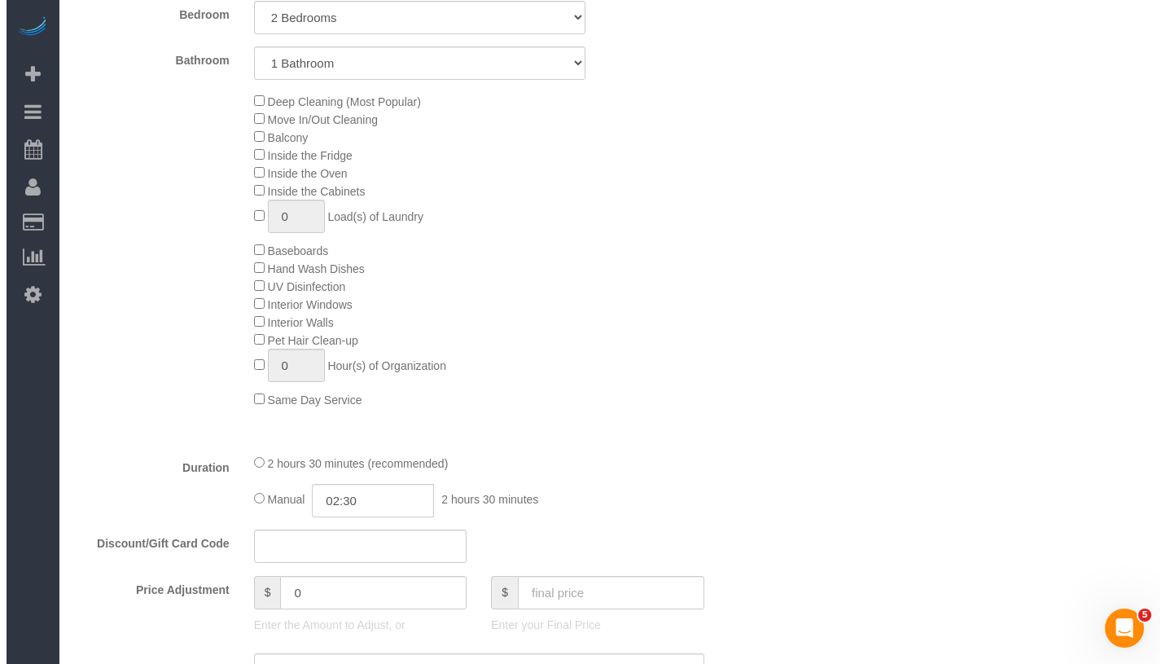
scroll to position [905, 0]
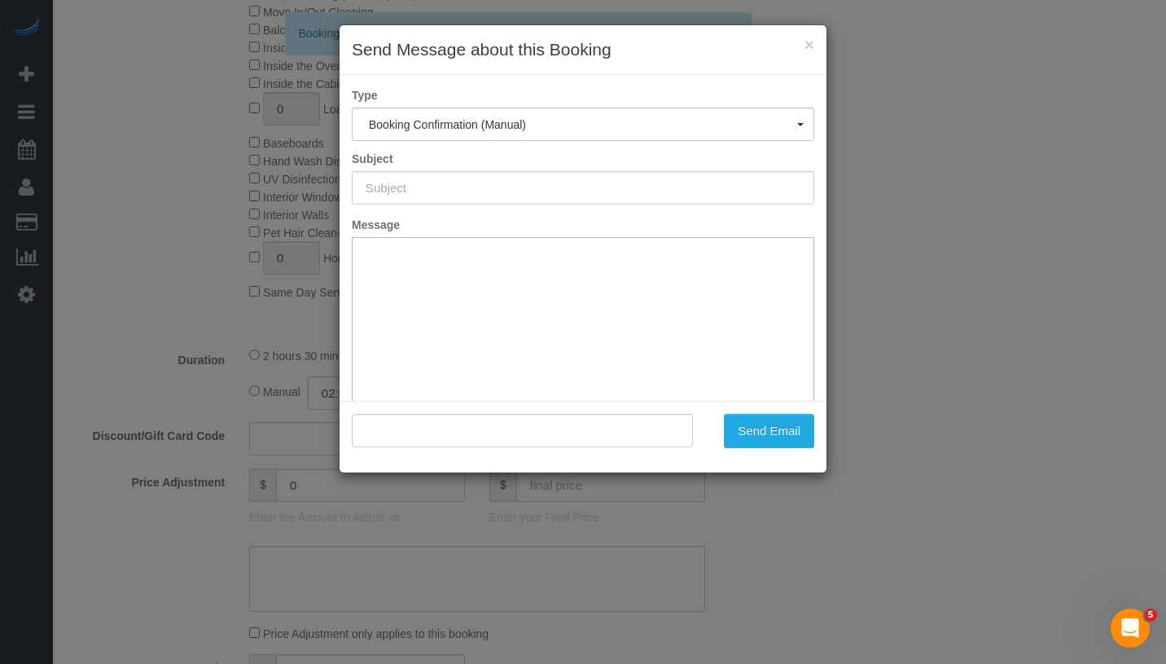
type input "Cleaning Confirmed for 09/05/2025 at 4:00pm"
type input ""Anton Potter" <potter_anton@hotmail.co.uk>"
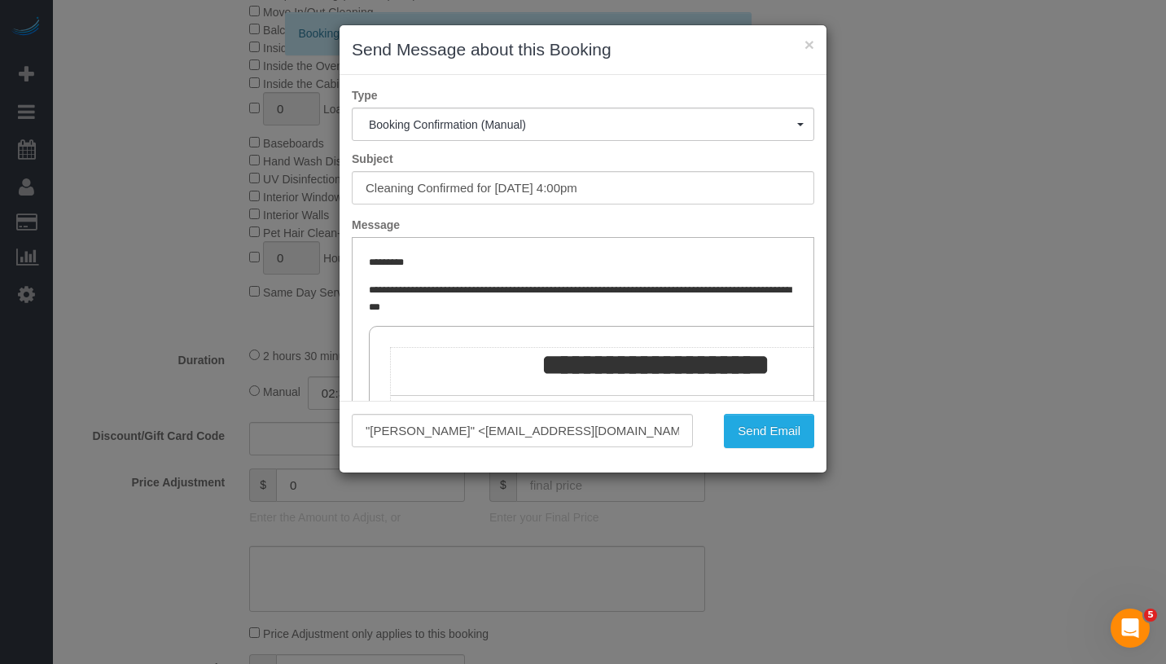
click at [765, 450] on div ""Anton Potter" <potter_anton@hotmail.co.uk> Send Email" at bounding box center [583, 437] width 487 height 72
click at [787, 422] on button "Send Email" at bounding box center [769, 431] width 90 height 34
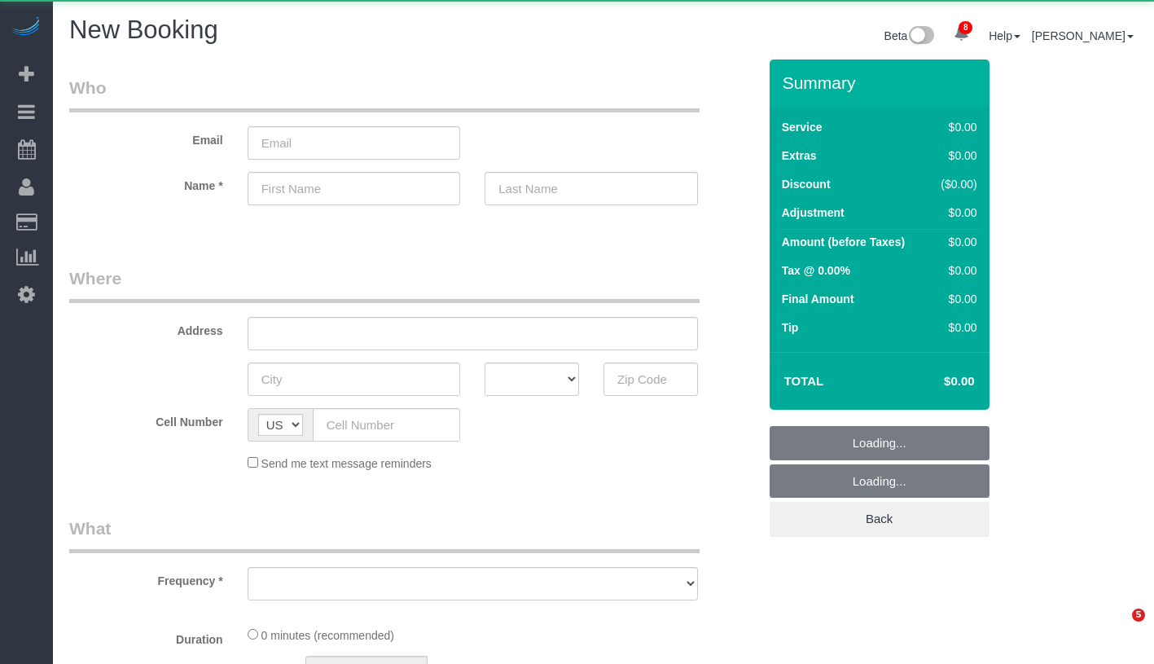
select select "number:89"
select select "number:90"
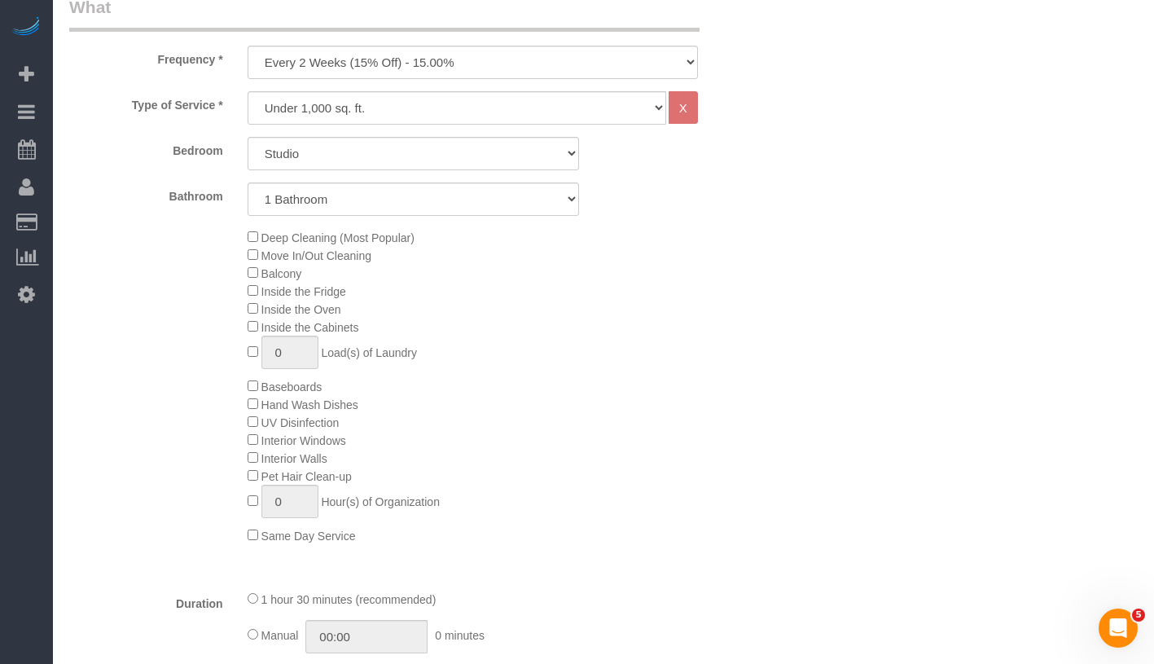
scroll to position [504, 0]
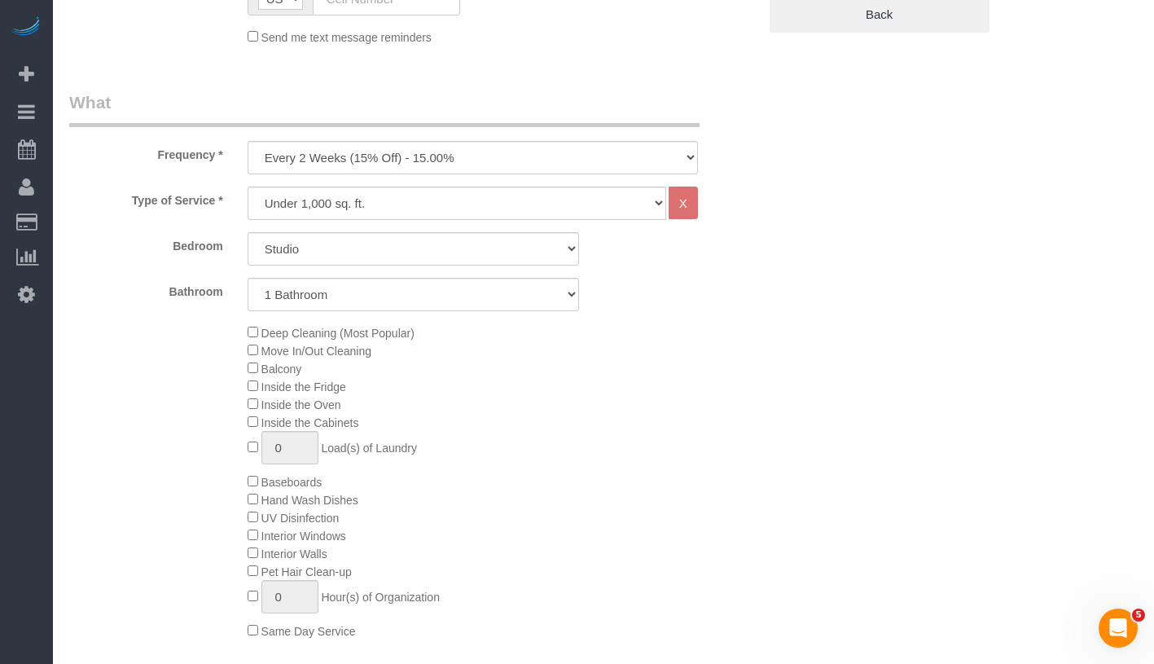
click at [522, 138] on div "Frequency * One Time Weekly (20% Off) - 20.00% Every 2 Weeks (15% Off) - 15.00%…" at bounding box center [413, 132] width 712 height 84
click at [490, 153] on select "One Time Weekly (20% Off) - 20.00% Every 2 Weeks (15% Off) - 15.00% Every 4 Wee…" at bounding box center [473, 157] width 450 height 33
select select "object:1101"
click at [464, 243] on select "Studio 1 Bedroom 2 Bedrooms 3 Bedrooms" at bounding box center [413, 248] width 331 height 33
click at [329, 265] on div "Bedroom Studio 1 Bedroom 2 Bedrooms 3 Bedrooms Bathroom 1 Bathroom 2 Bathrooms" at bounding box center [413, 271] width 688 height 79
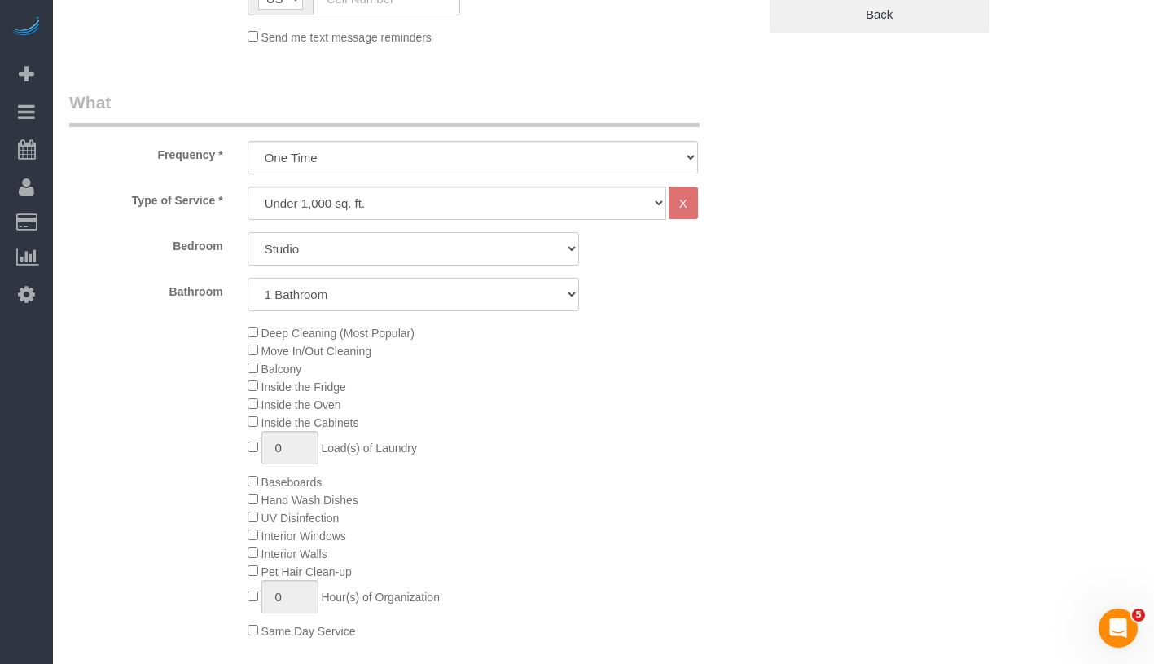
click at [335, 254] on select "Studio 1 Bedroom 2 Bedrooms 3 Bedrooms" at bounding box center [413, 248] width 331 height 33
select select "1"
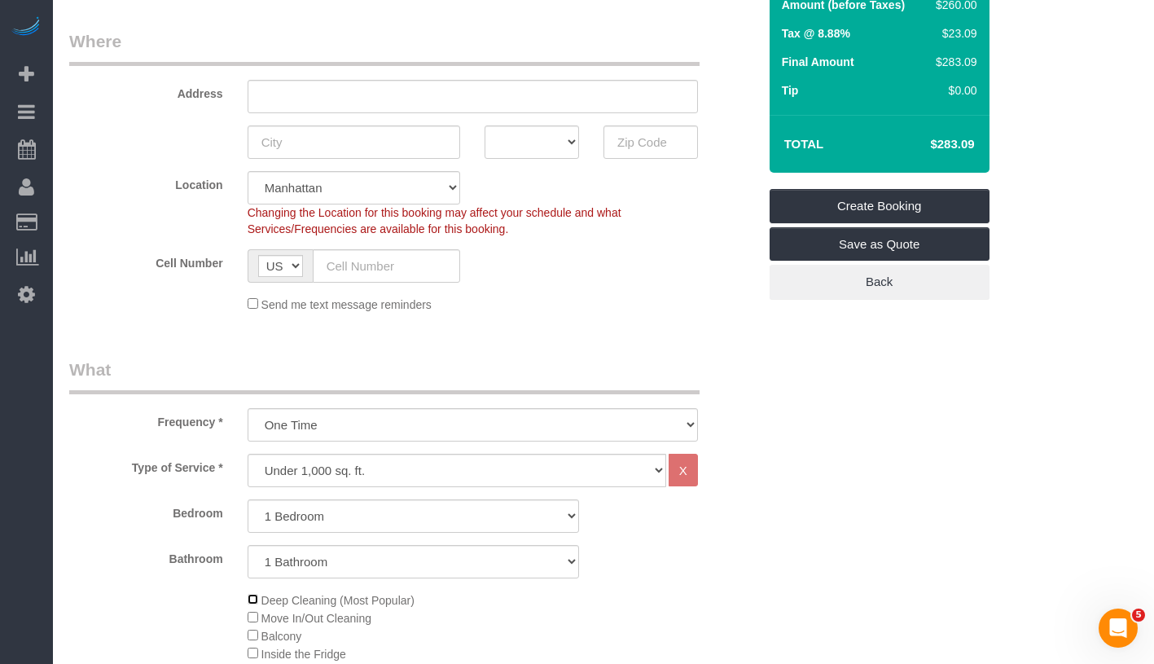
scroll to position [0, 0]
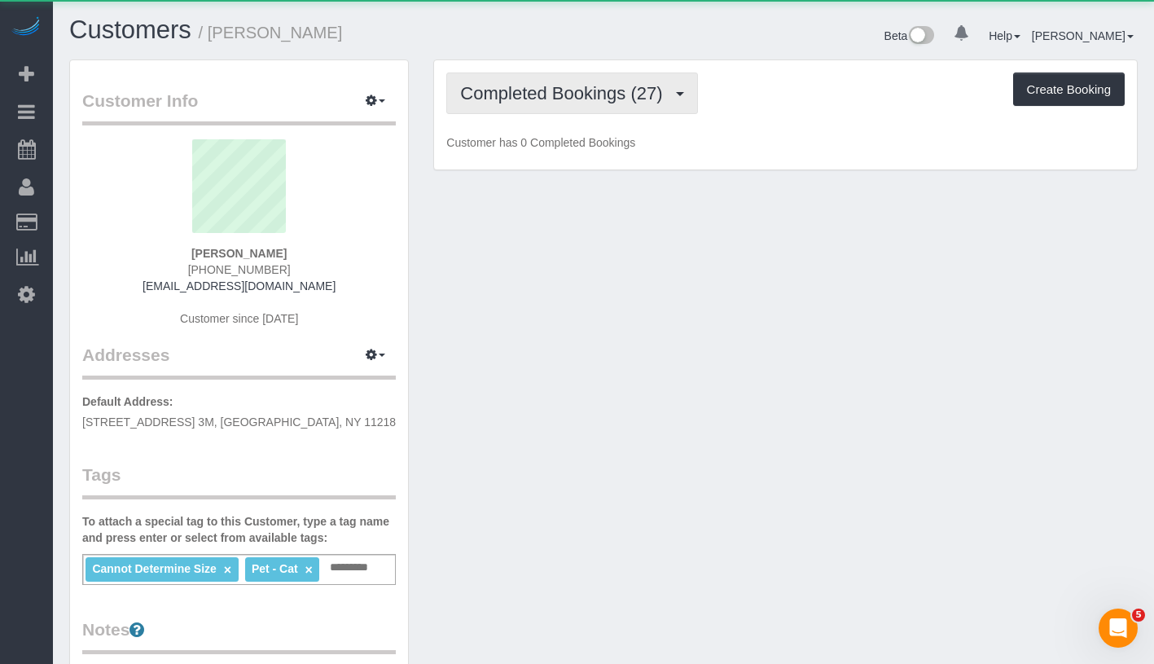
click at [515, 92] on span "Completed Bookings (27)" at bounding box center [565, 93] width 210 height 20
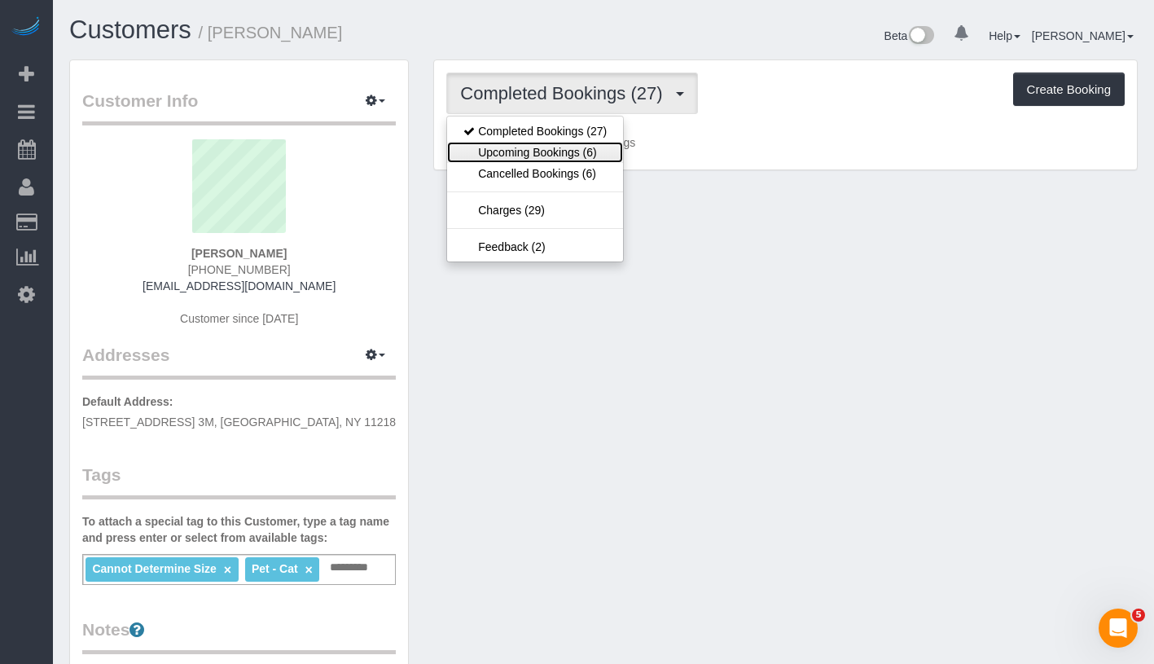
click at [519, 146] on link "Upcoming Bookings (6)" at bounding box center [535, 152] width 176 height 21
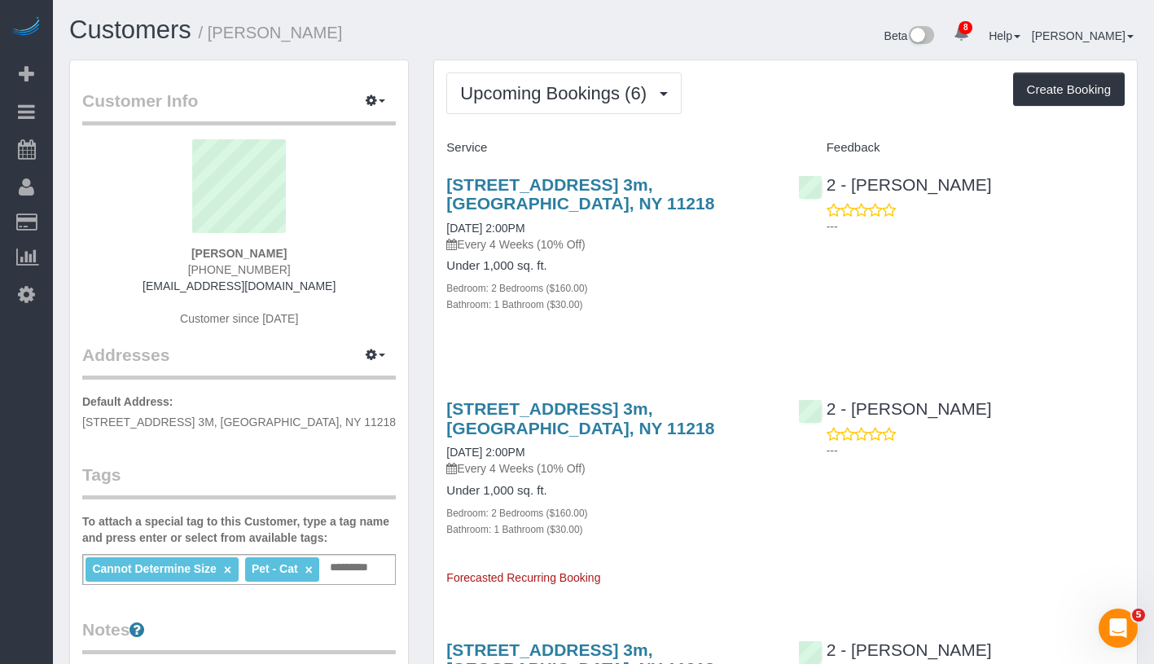
drag, startPoint x: 443, startPoint y: 224, endPoint x: 578, endPoint y: 219, distance: 135.2
click at [578, 219] on div "350 Ocean Parkway, Apt. 3m, Brooklyn, NY 11218 08/31/2025 2:00PM Every 4 Weeks …" at bounding box center [609, 252] width 351 height 183
copy link "08/31/2025 2:00PM"
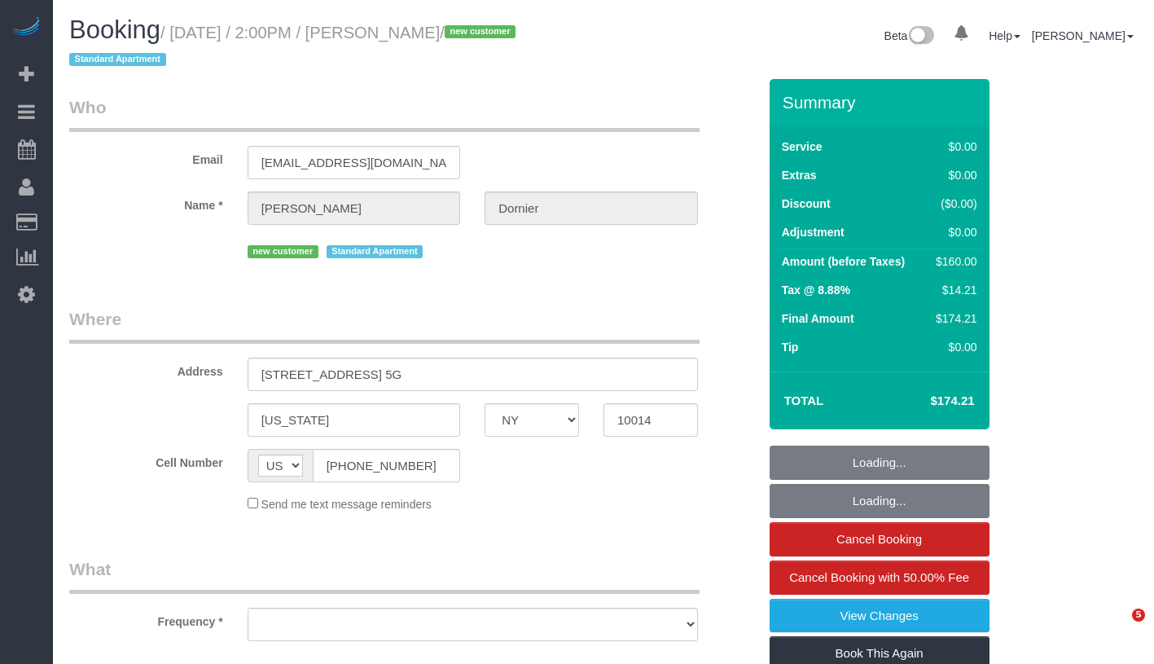
select select "NY"
select select "object:702"
select select "number:89"
select select "number:90"
select select "number:15"
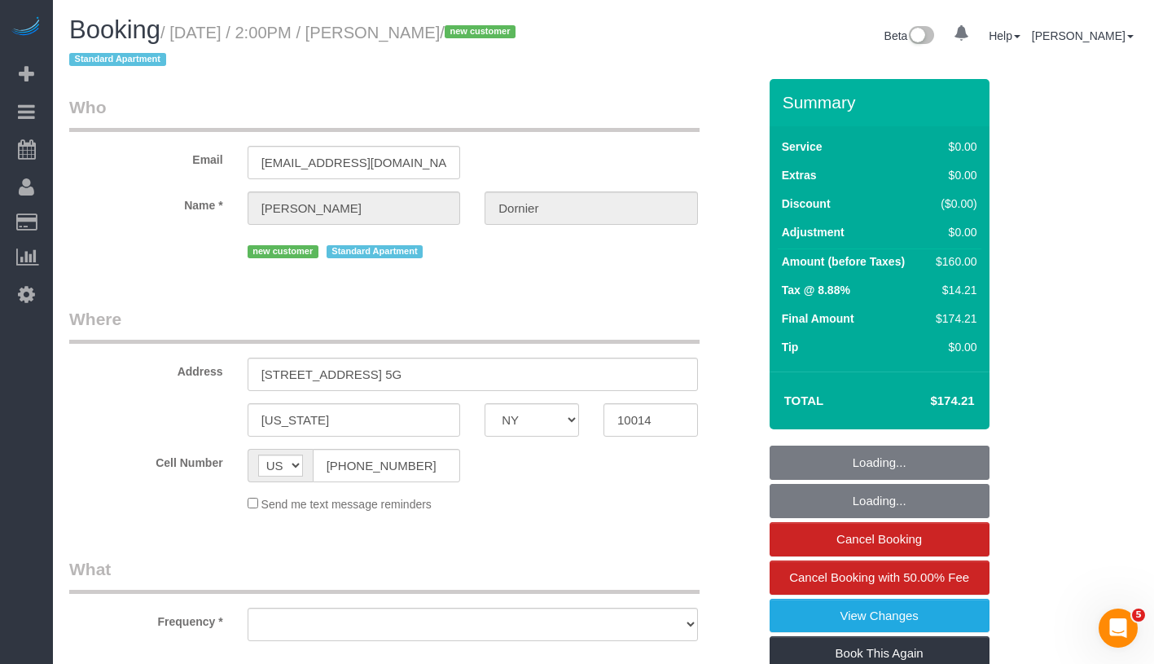
select select "number:5"
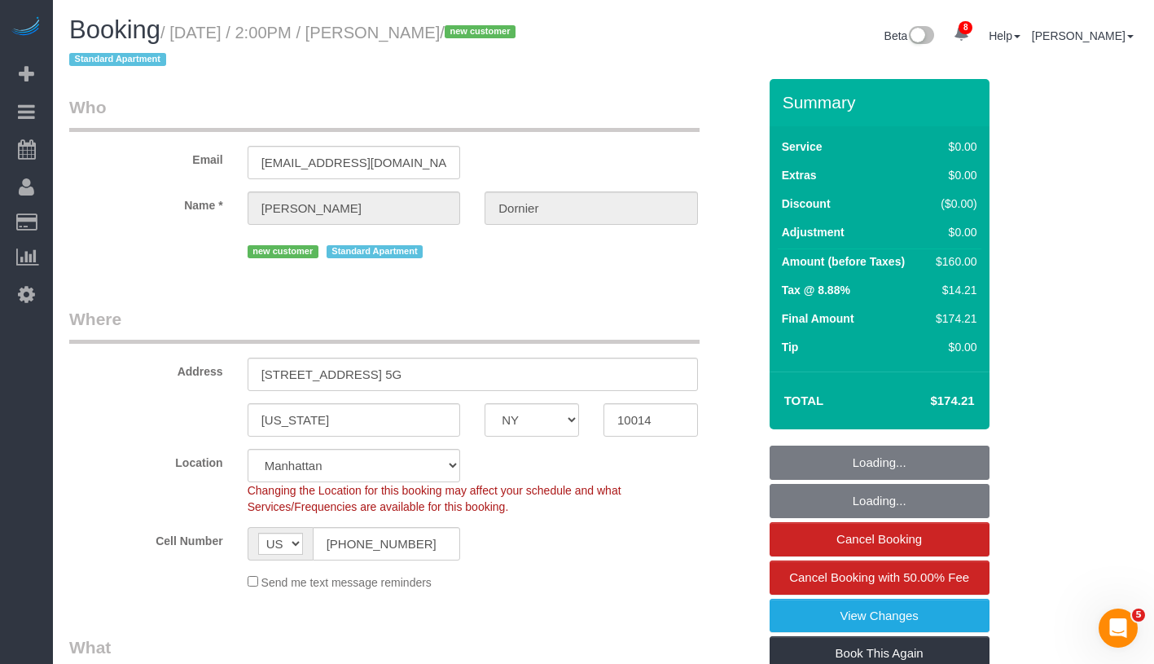
select select "object:851"
select select "string:stripe-pm_1S1tks4VGloSiKo7Mxosc0ld"
select select "1"
select select "spot1"
drag, startPoint x: 212, startPoint y: 34, endPoint x: 497, endPoint y: 39, distance: 285.0
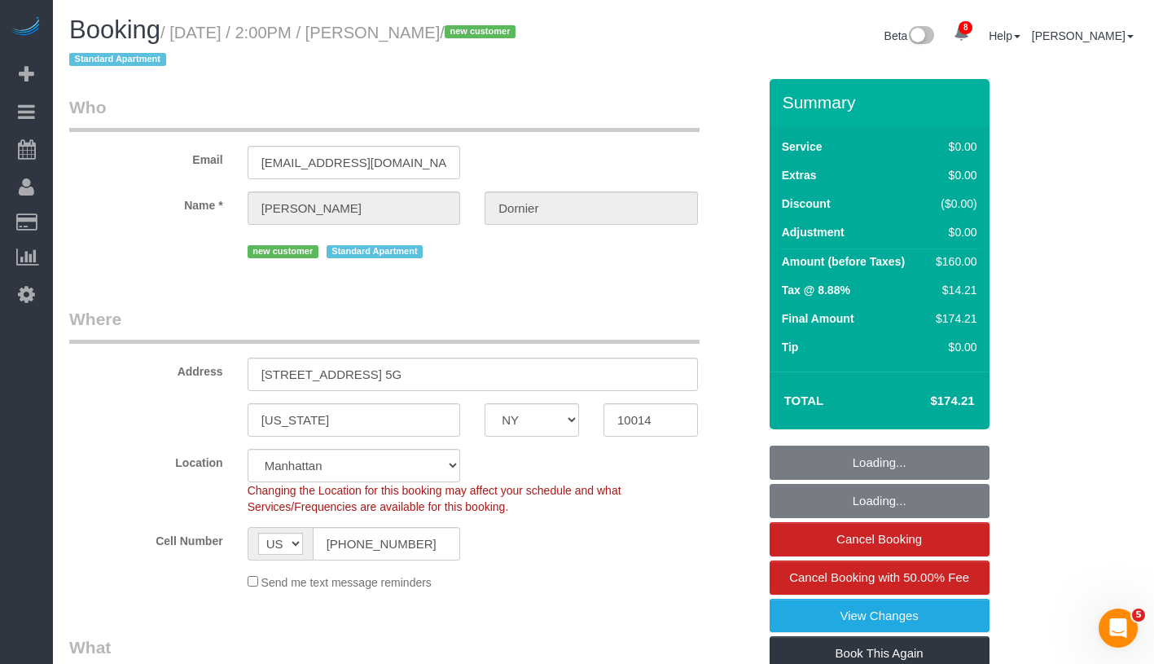
click at [497, 39] on small "/ August 31, 2025 / 2:00PM / Henry Dornier / new customer Standard Apartment" at bounding box center [294, 47] width 451 height 46
select select "1"
copy small "August 31, 2025 / 2:00PM / Henry Dornier"
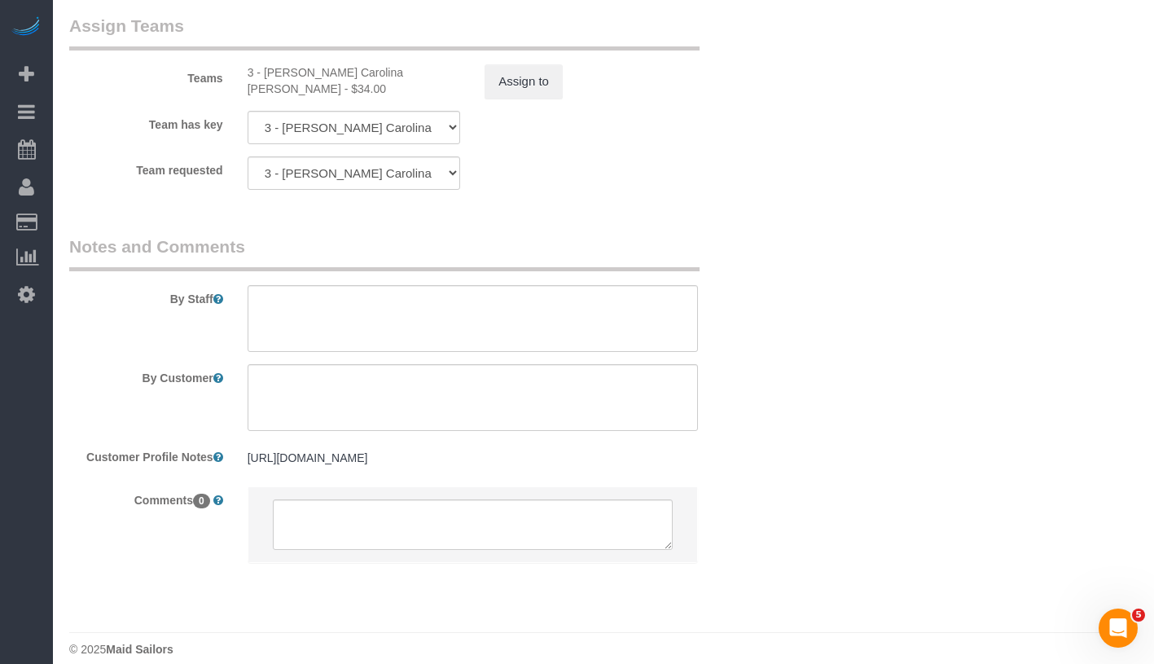
scroll to position [2166, 0]
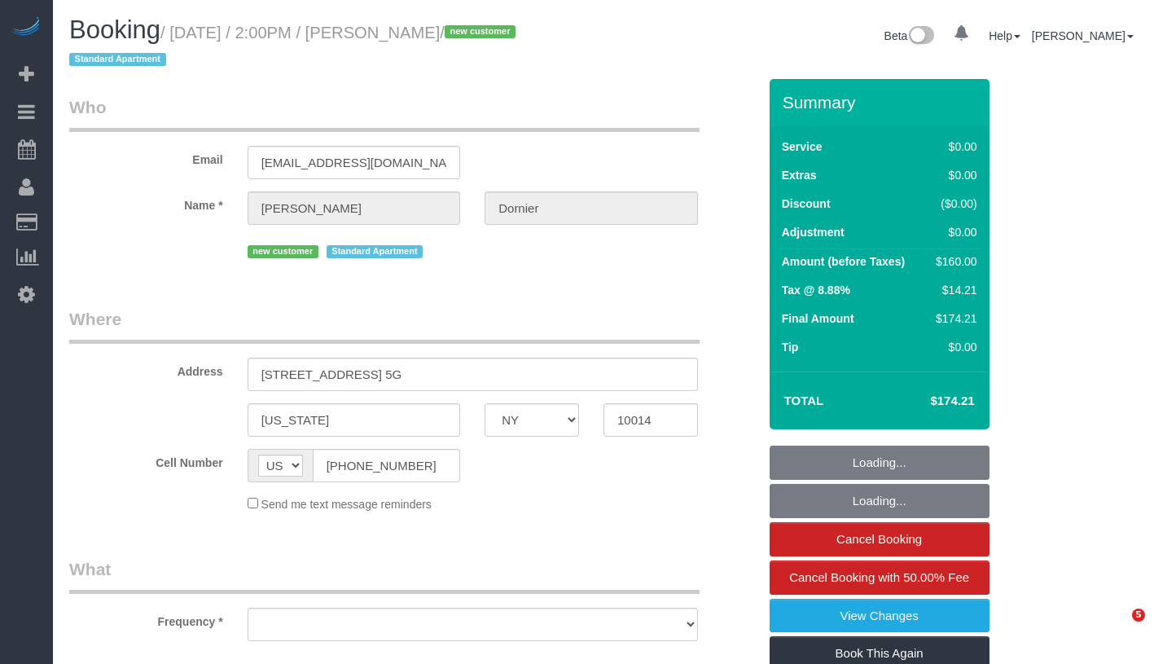
select select "NY"
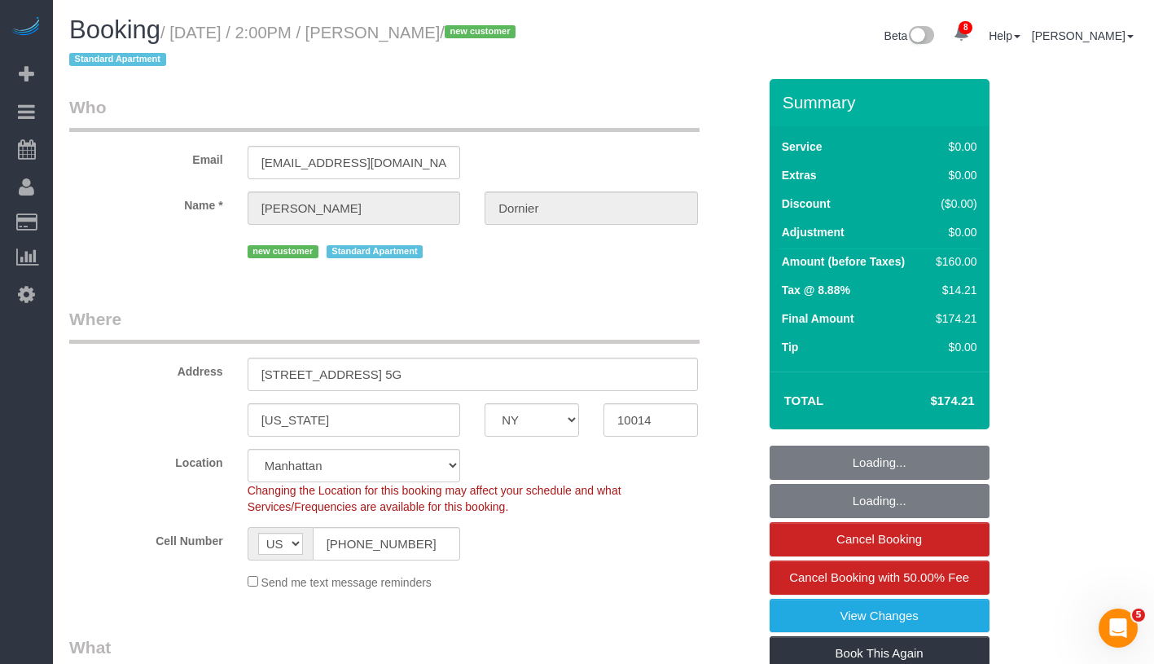
select select "string:stripe-pm_1S1tks4VGloSiKo7Mxosc0ld"
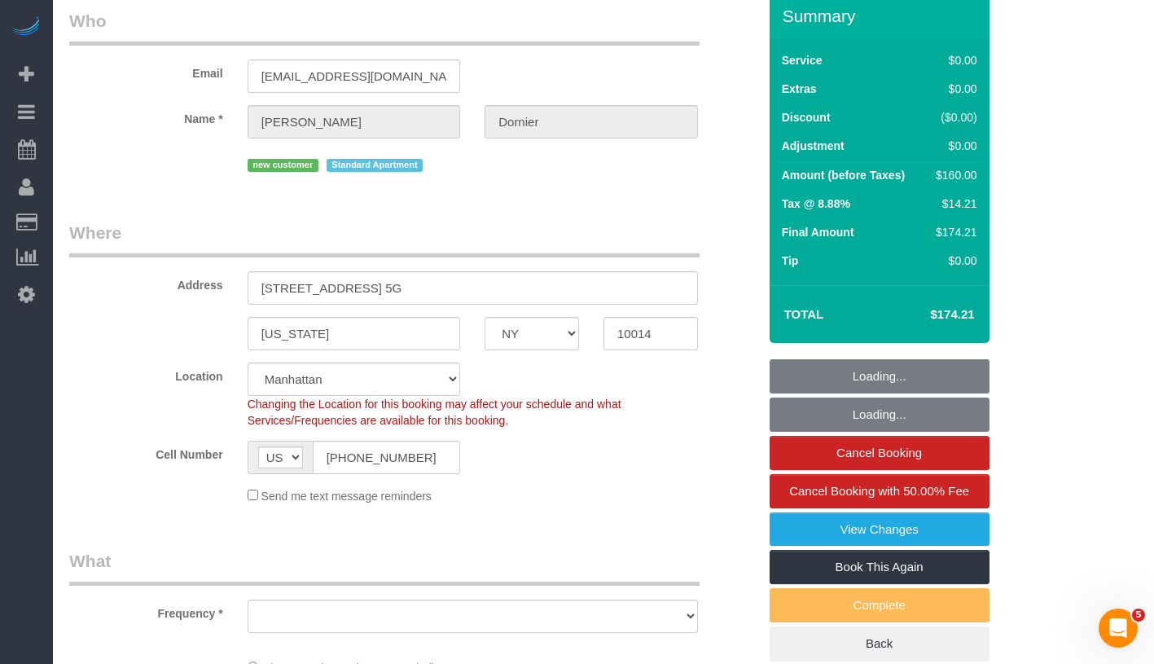
select select "object:702"
select select "spot1"
select select "number:89"
select select "number:90"
select select "number:15"
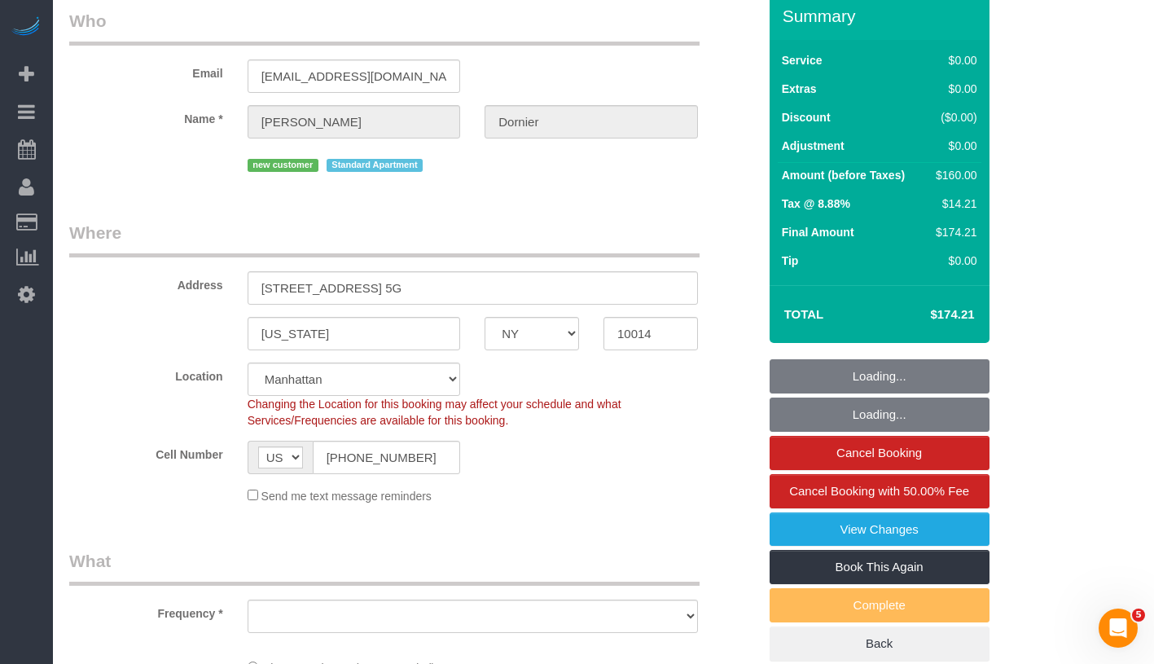
select select "number:5"
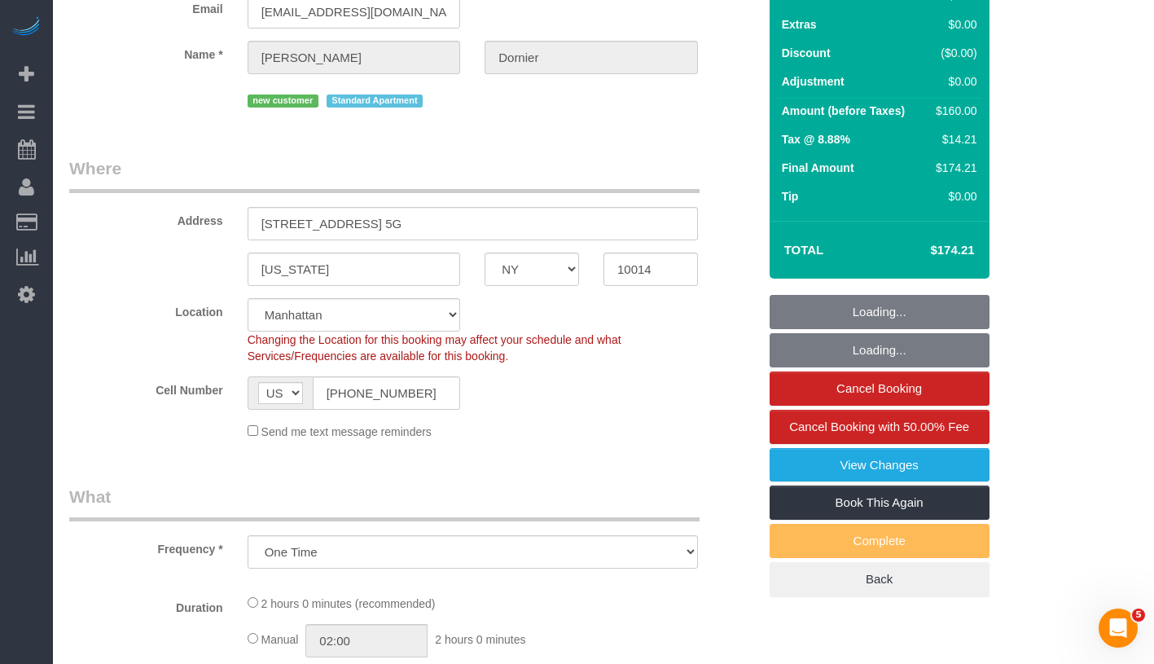
select select "object:1352"
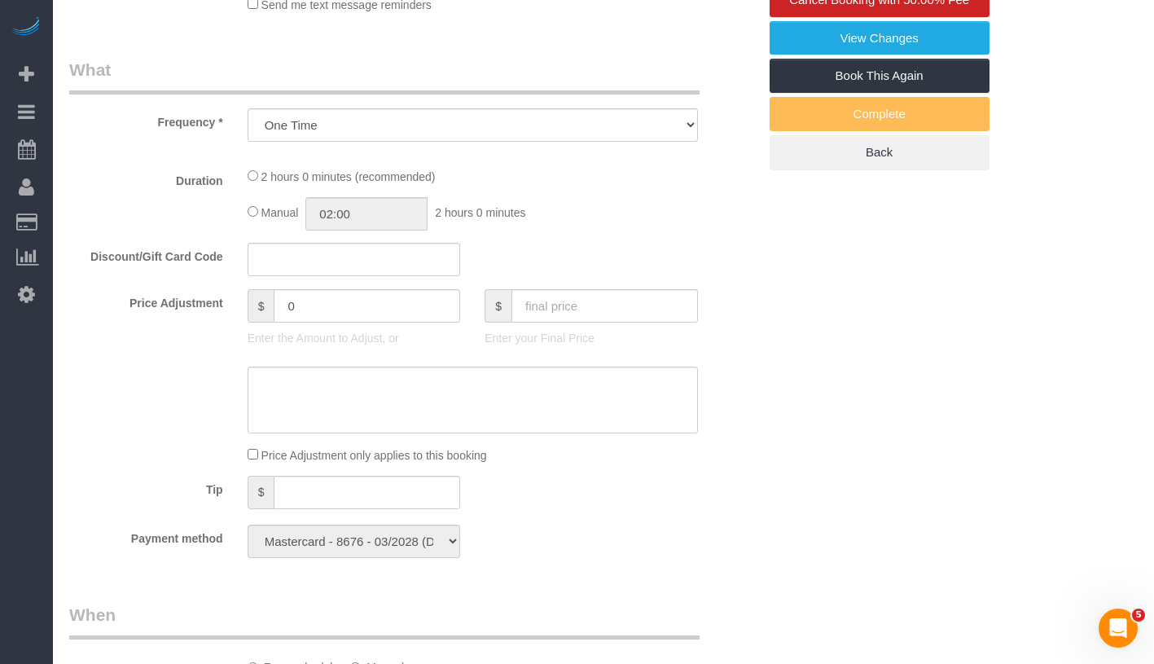
select select "1"
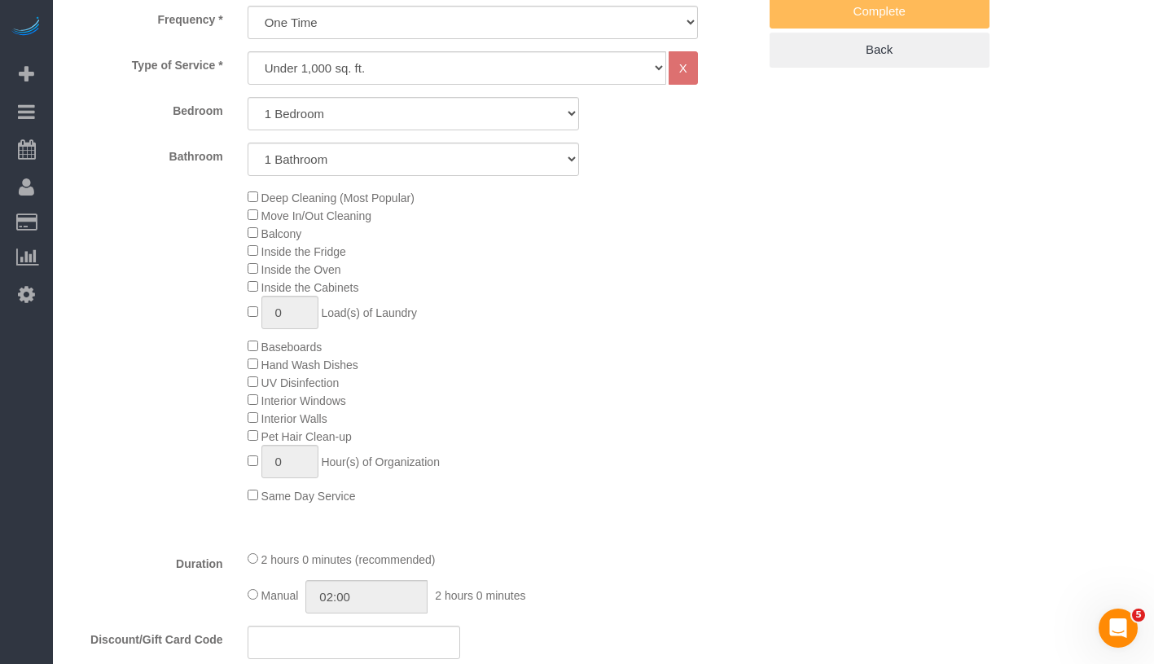
select select "1"
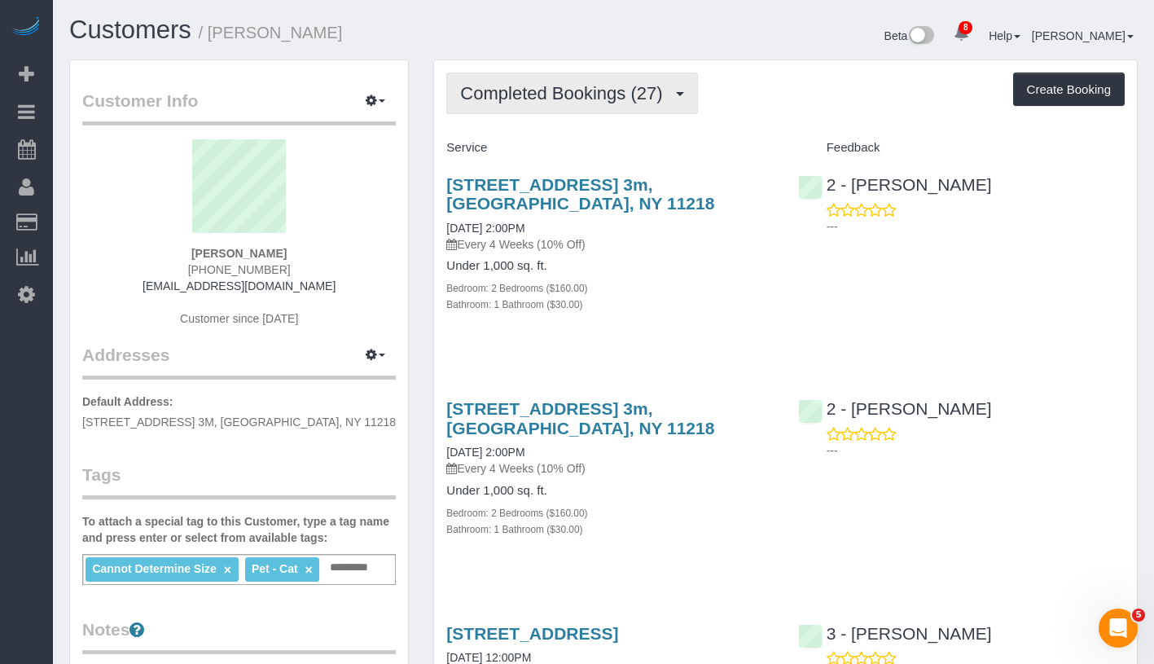
click at [582, 87] on span "Completed Bookings (27)" at bounding box center [565, 93] width 210 height 20
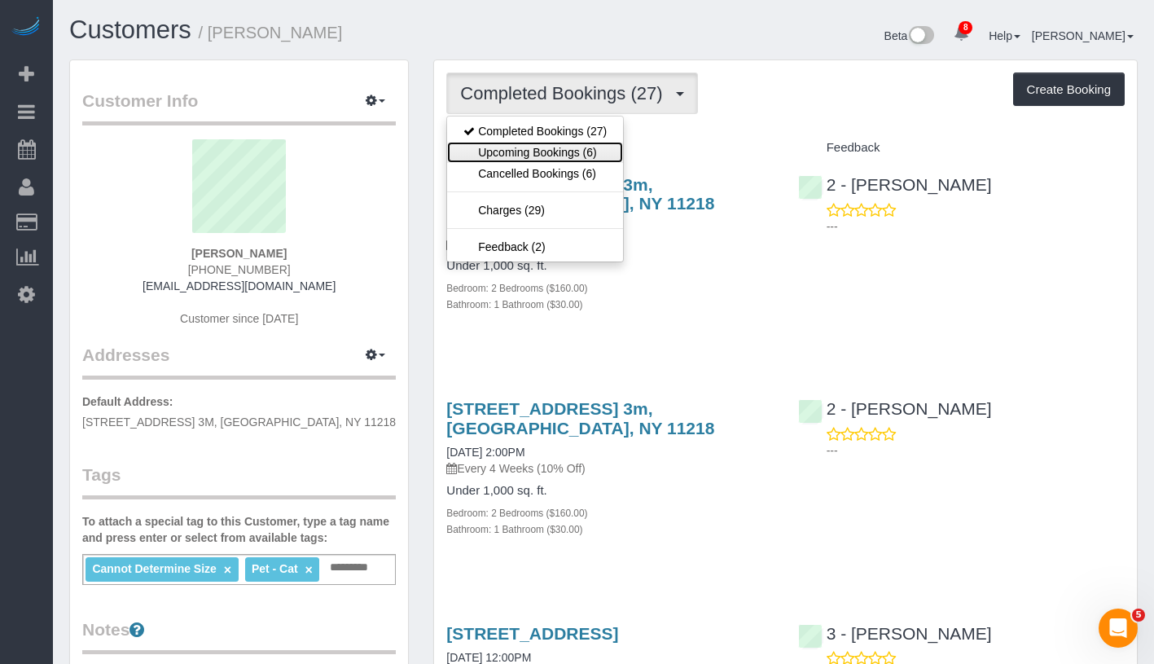
click at [554, 147] on link "Upcoming Bookings (6)" at bounding box center [535, 152] width 176 height 21
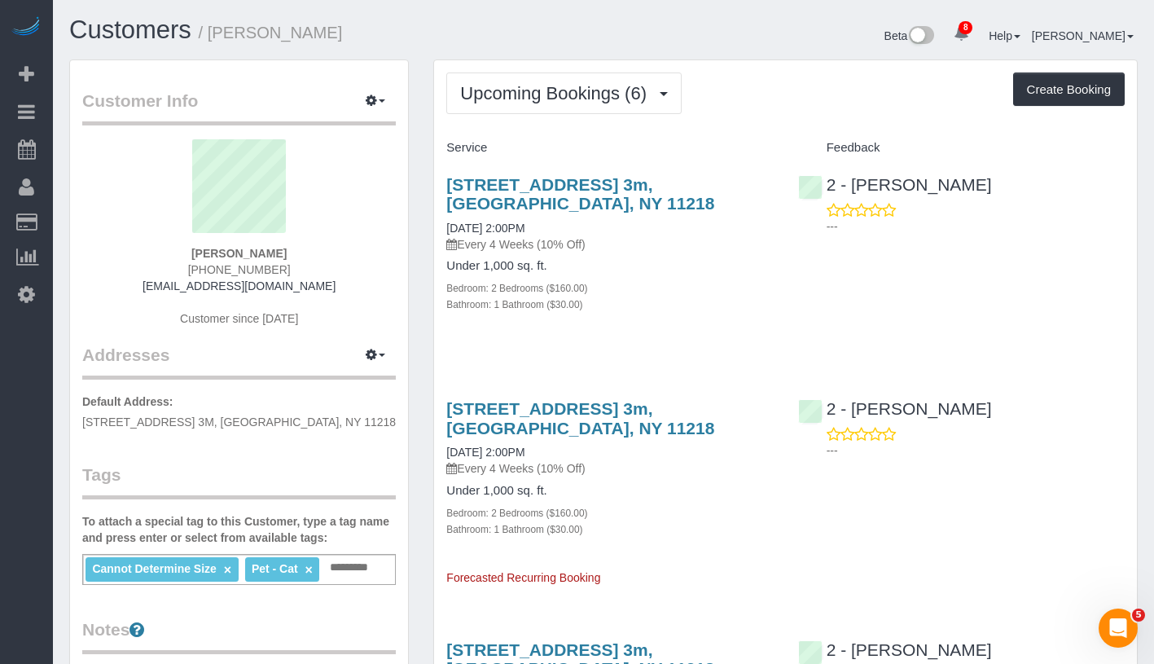
drag, startPoint x: 182, startPoint y: 251, endPoint x: 306, endPoint y: 254, distance: 124.6
click at [306, 254] on div "Andrew Kleist (619) 379-9633 kleista212@gmail.com Customer since 2016" at bounding box center [238, 241] width 313 height 204
copy strong "Andrew Kleist"
drag, startPoint x: 428, startPoint y: 227, endPoint x: 575, endPoint y: 222, distance: 146.6
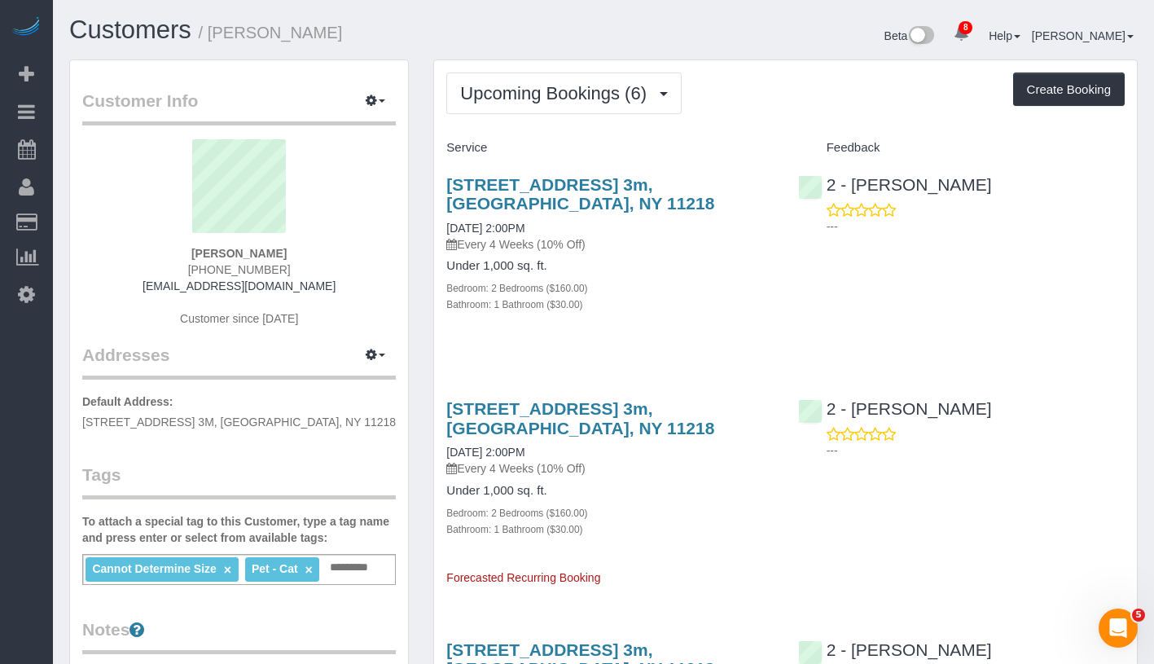
copy link "08/31/2025 2:00PM"
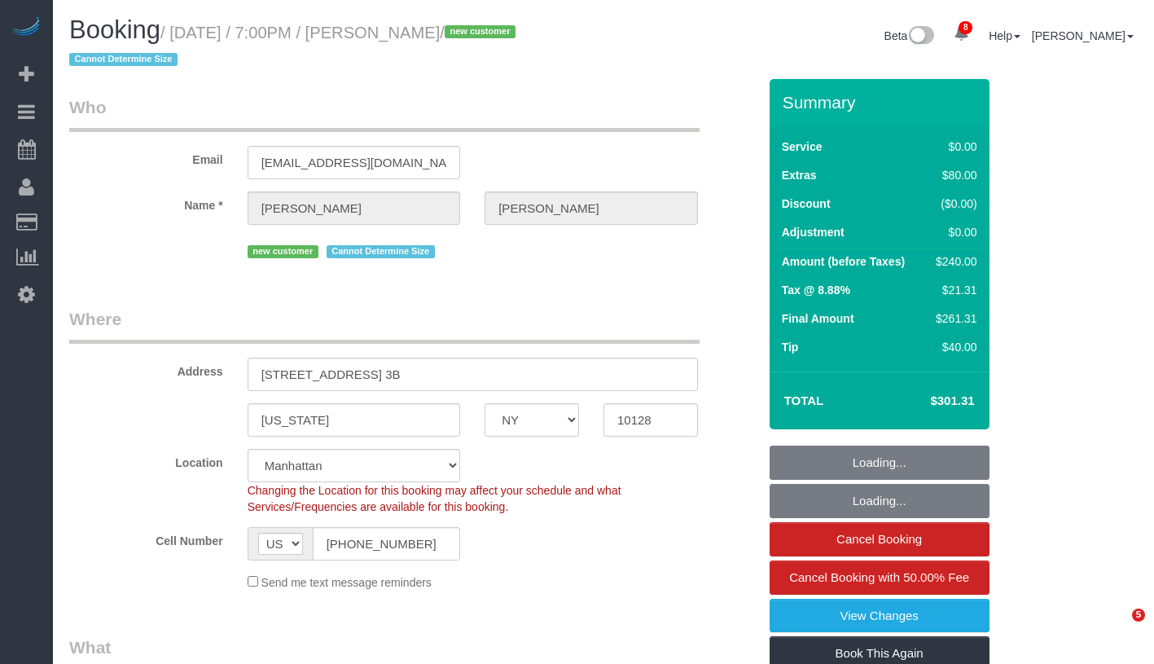
select select "NY"
select select "number:89"
select select "number:90"
select select "number:15"
select select "number:5"
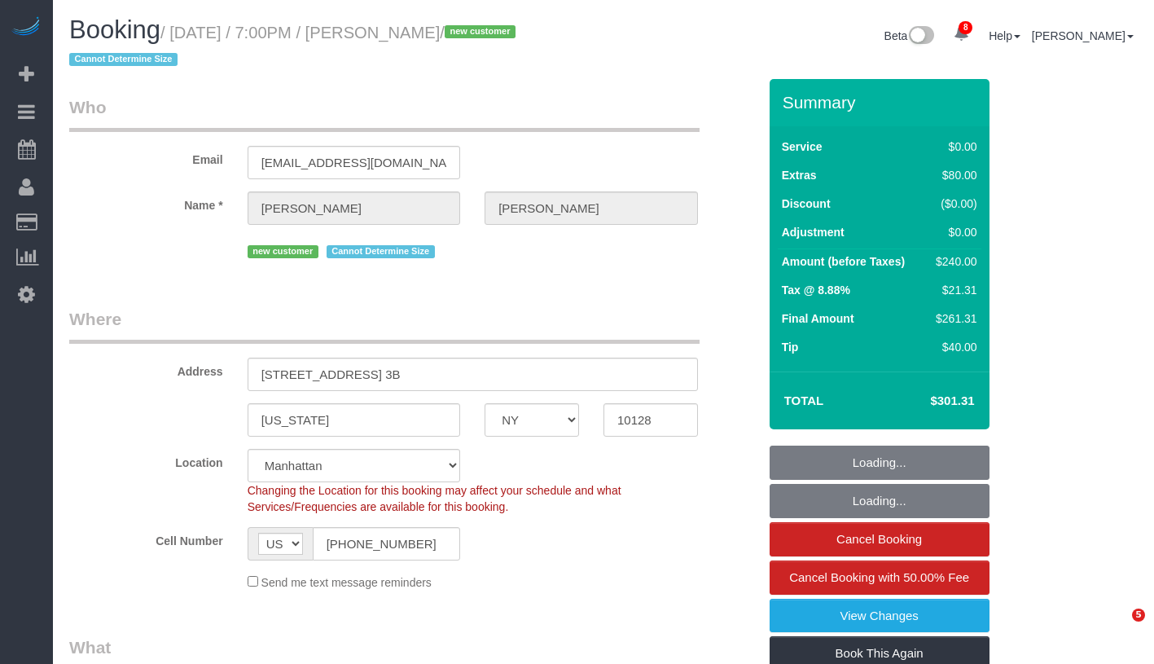
select select "spot1"
select select "1"
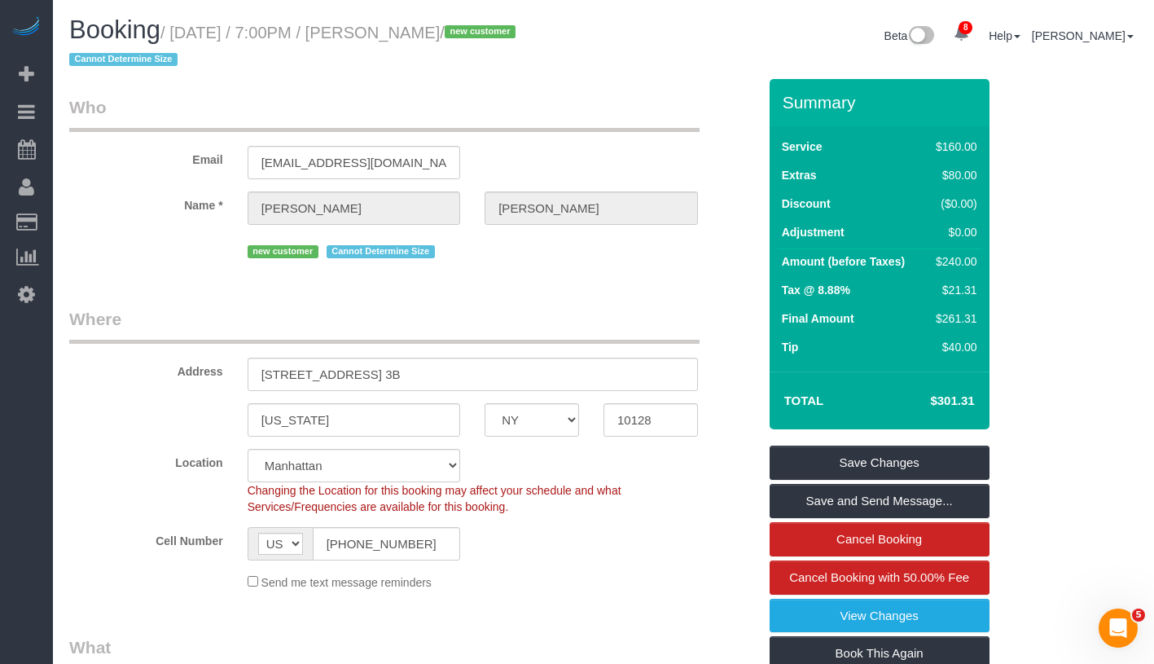
click at [183, 37] on small "/ [DATE] / 7:00PM / [PERSON_NAME] / new customer Cannot Determine Size" at bounding box center [294, 47] width 451 height 46
drag, startPoint x: 182, startPoint y: 33, endPoint x: 521, endPoint y: 24, distance: 338.8
click at [520, 24] on small "/ August 31, 2025 / 7:00PM / Alexandra Scharf / new customer Cannot Determine S…" at bounding box center [294, 47] width 451 height 46
copy small "August 31, 2025 / 7:00PM / Alexandra Scharf"
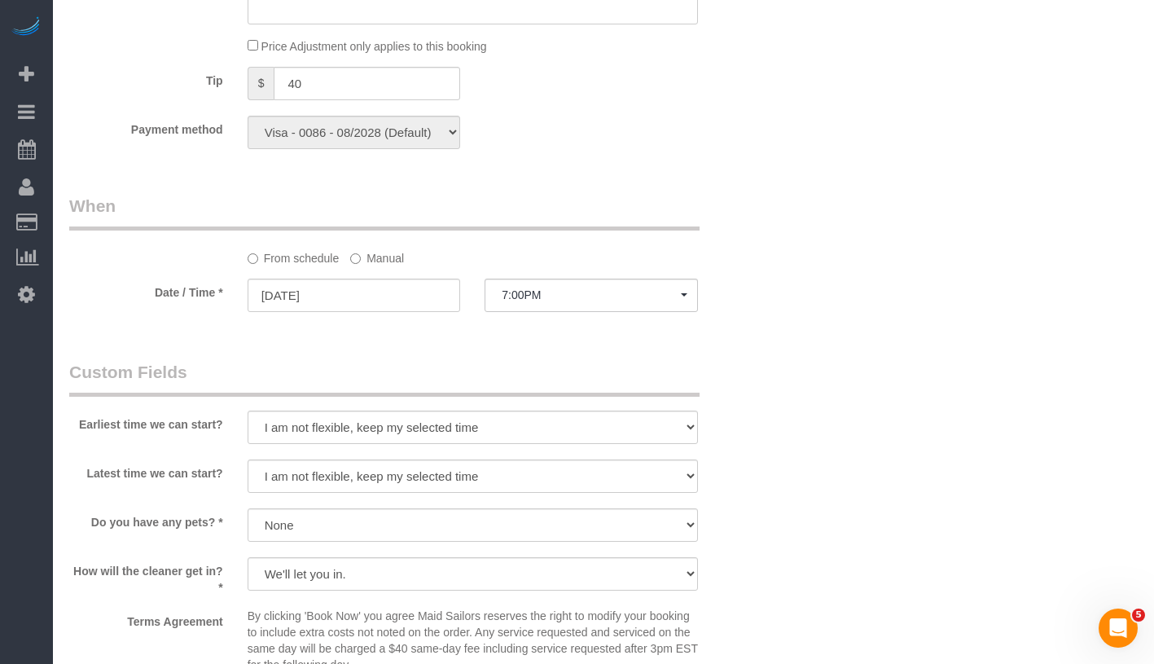
scroll to position [1776, 0]
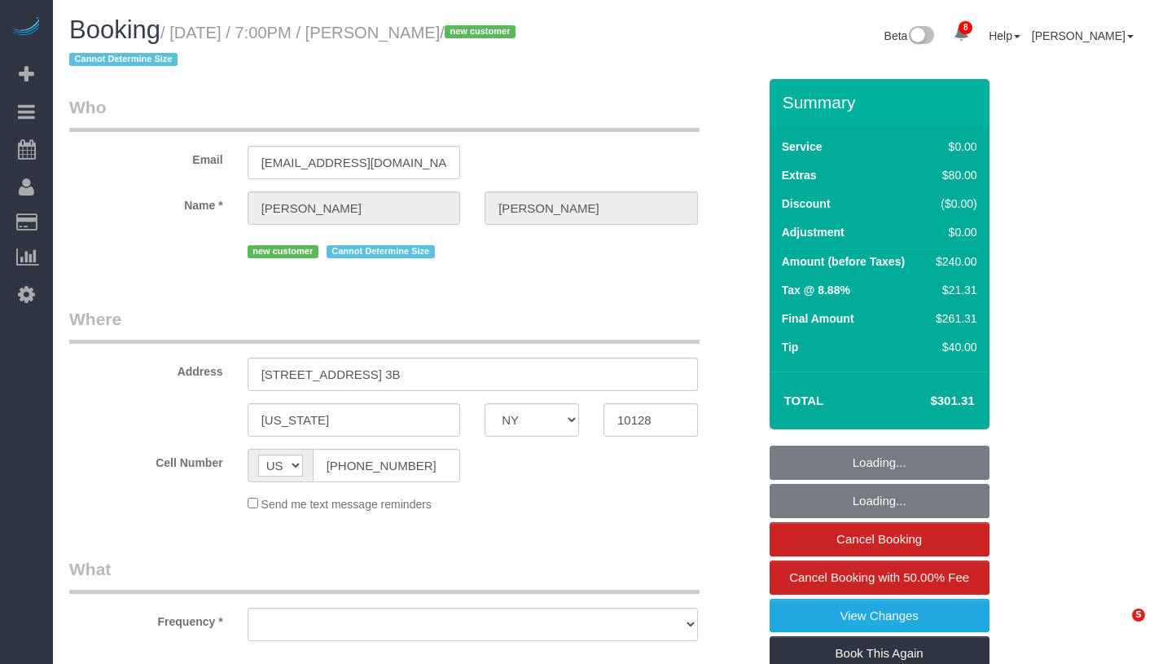
select select "NY"
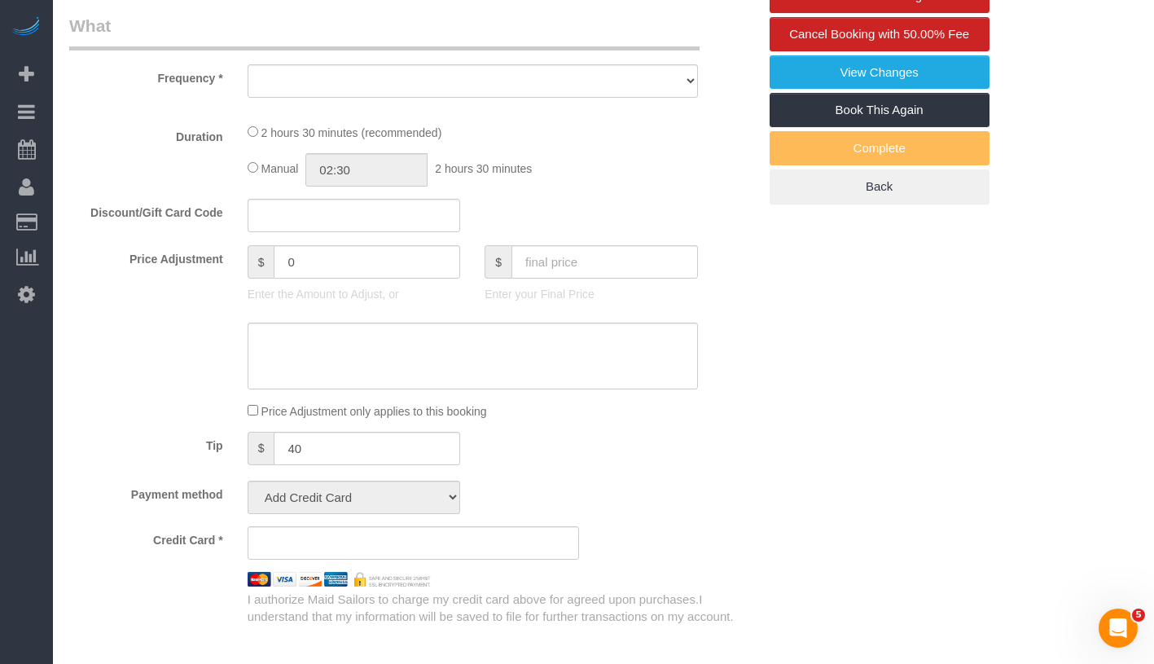
select select "string:stripe-pm_1S2FzK4VGloSiKo7GyNaYLUv"
select select "1"
select select "number:89"
select select "number:90"
select select "number:15"
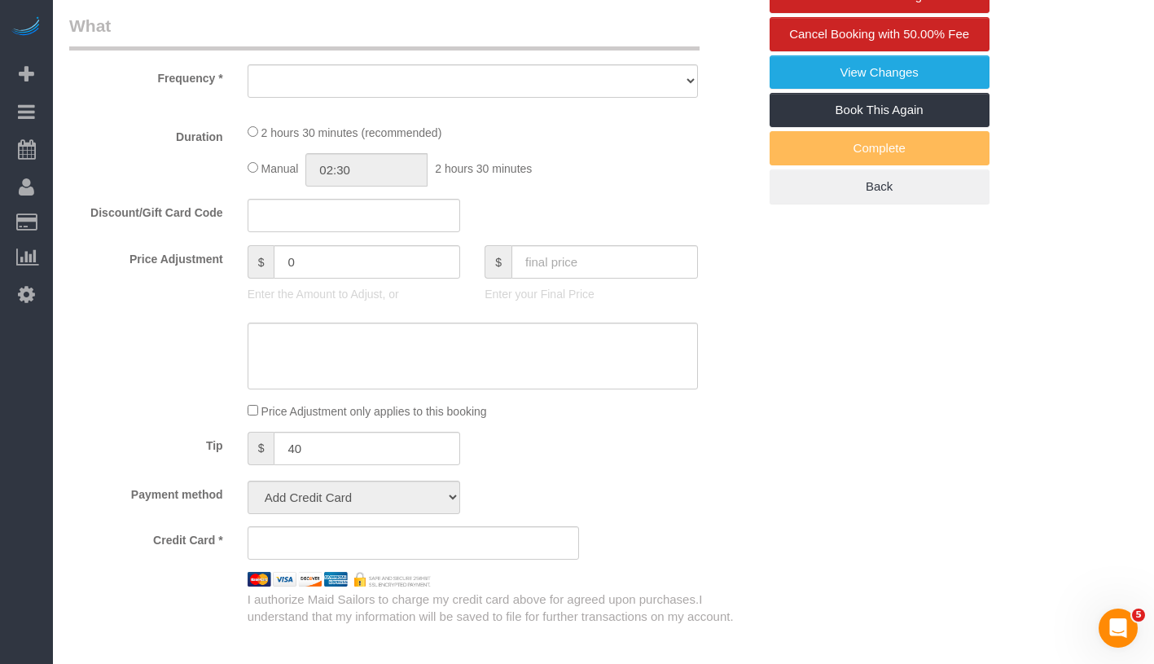
select select "number:5"
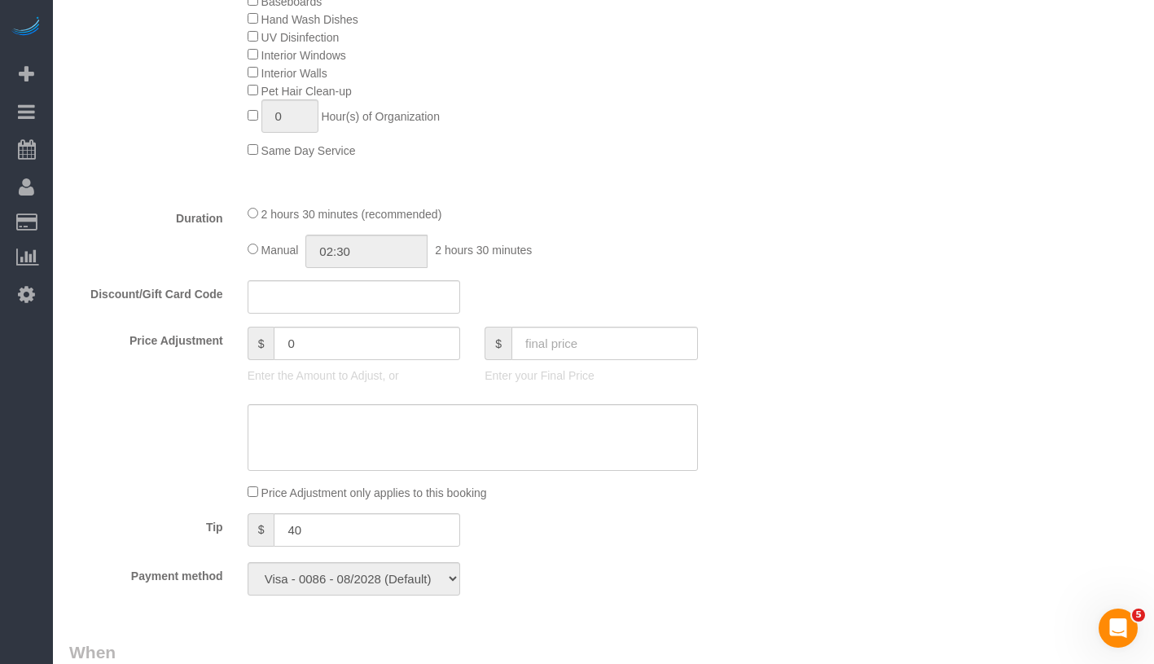
select select "object:948"
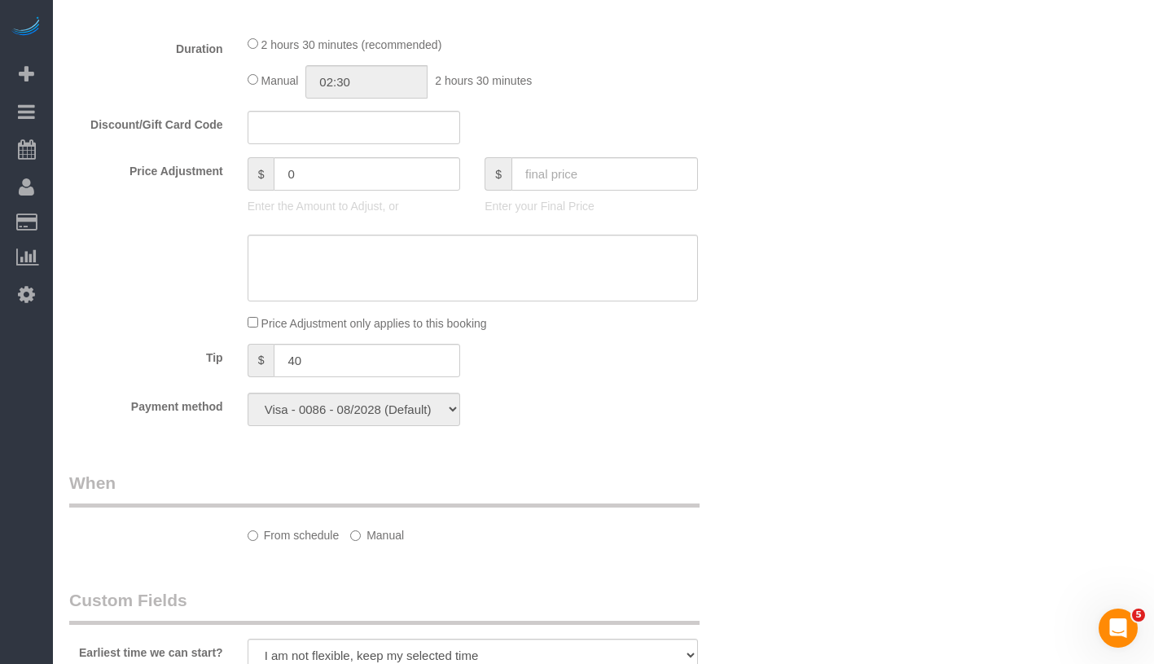
select select "spot1"
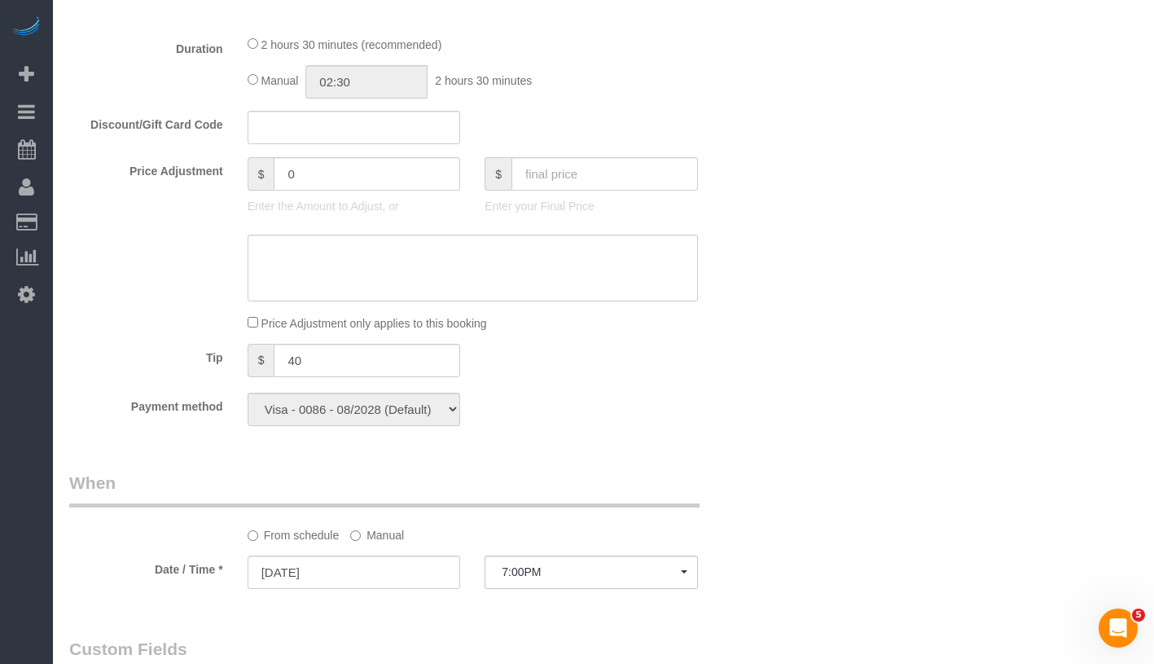
select select "object:1352"
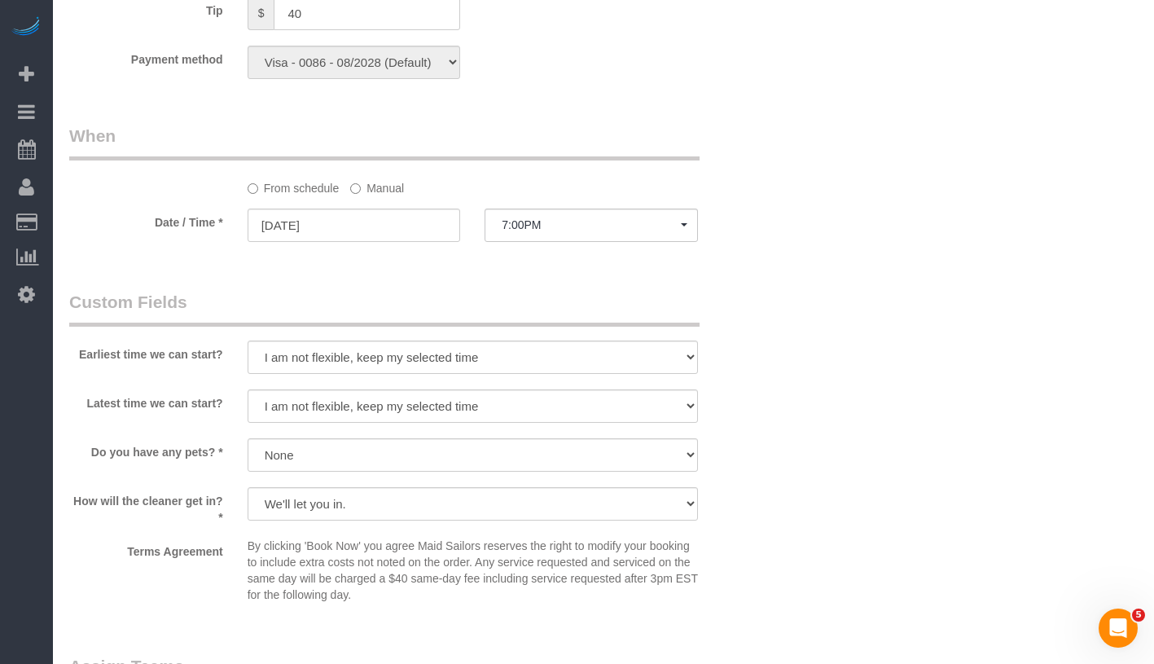
select select "1"
